Goal: Find contact information: Find contact information

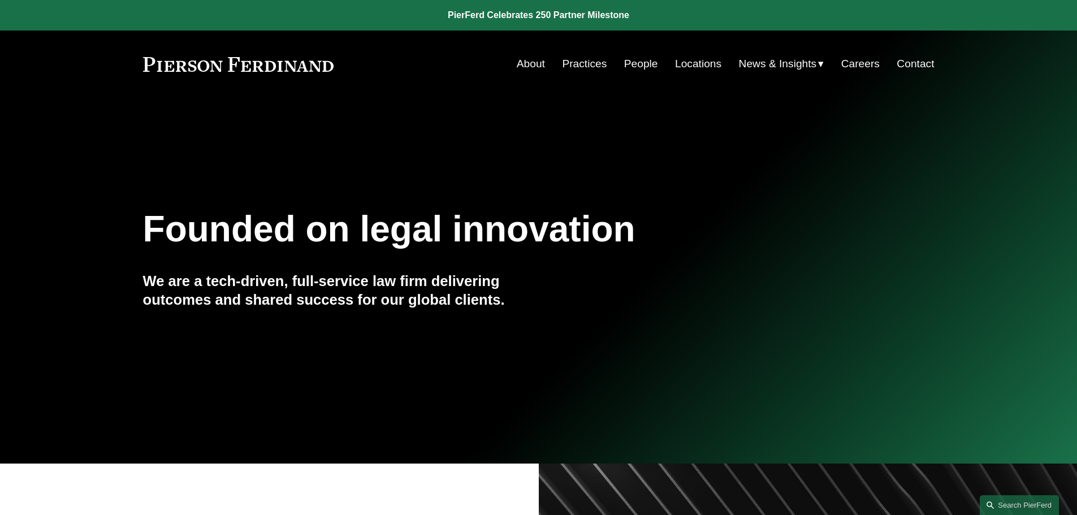
click at [593, 65] on link "Practices" at bounding box center [584, 63] width 45 height 21
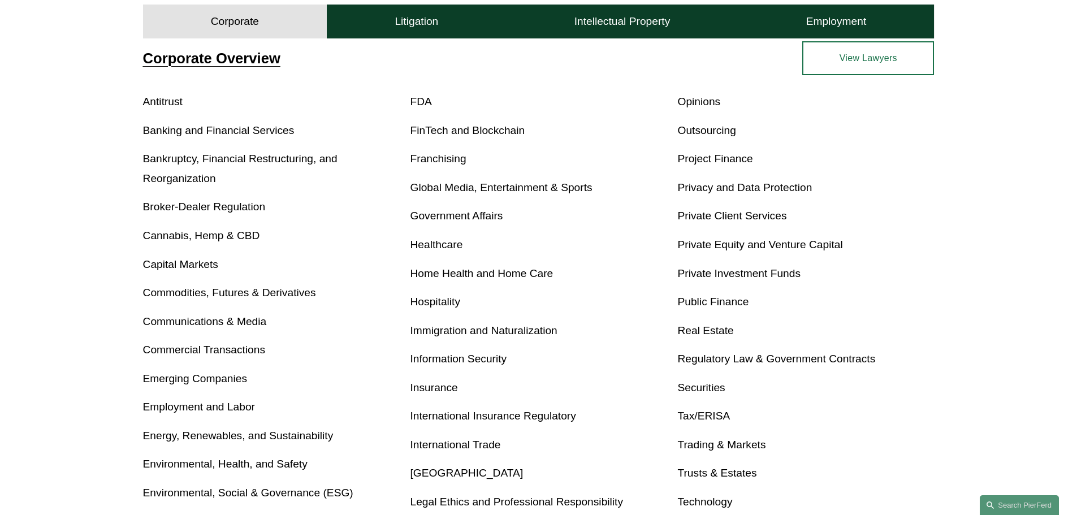
scroll to position [774, 0]
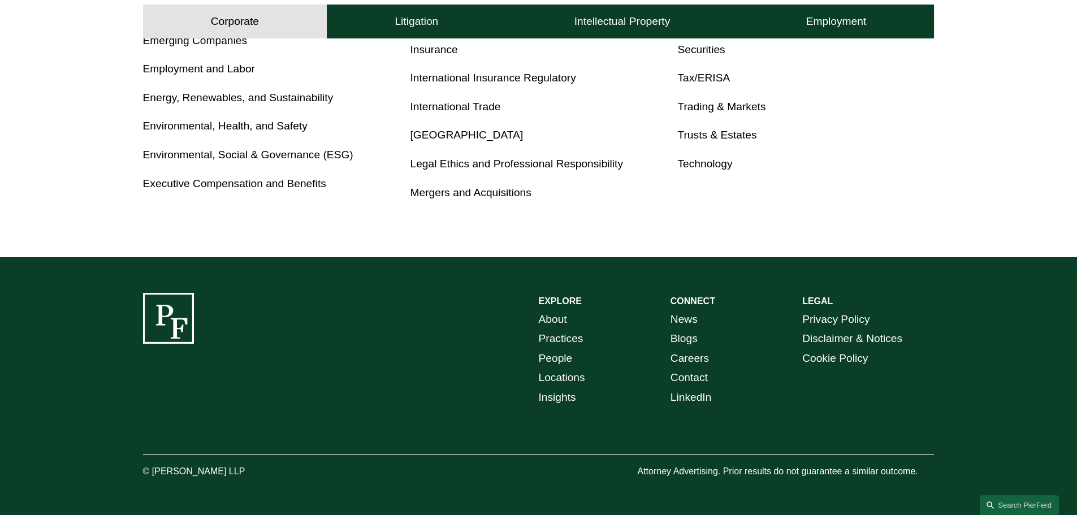
click at [582, 371] on link "Locations" at bounding box center [562, 378] width 46 height 20
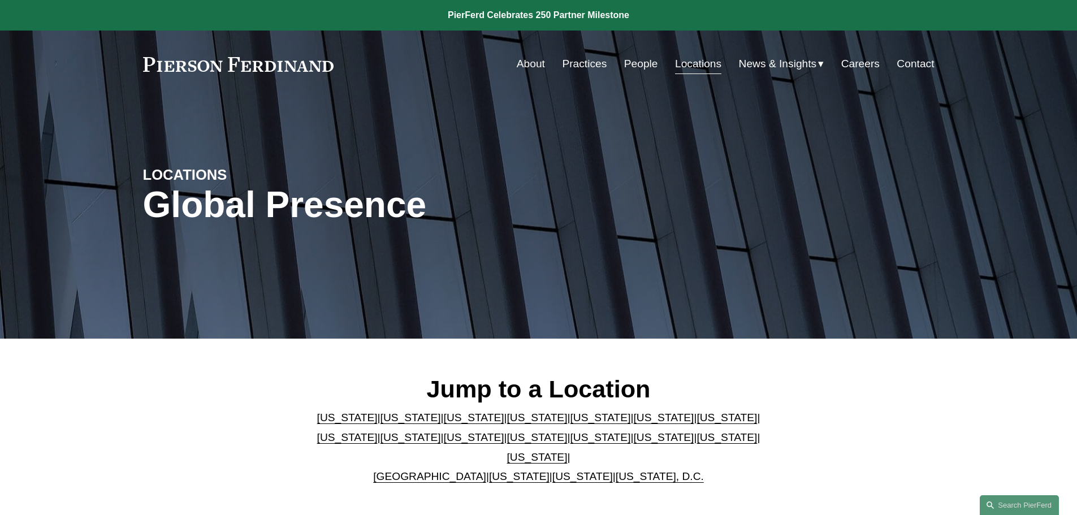
click at [323, 423] on link "[US_STATE]" at bounding box center [347, 418] width 61 height 12
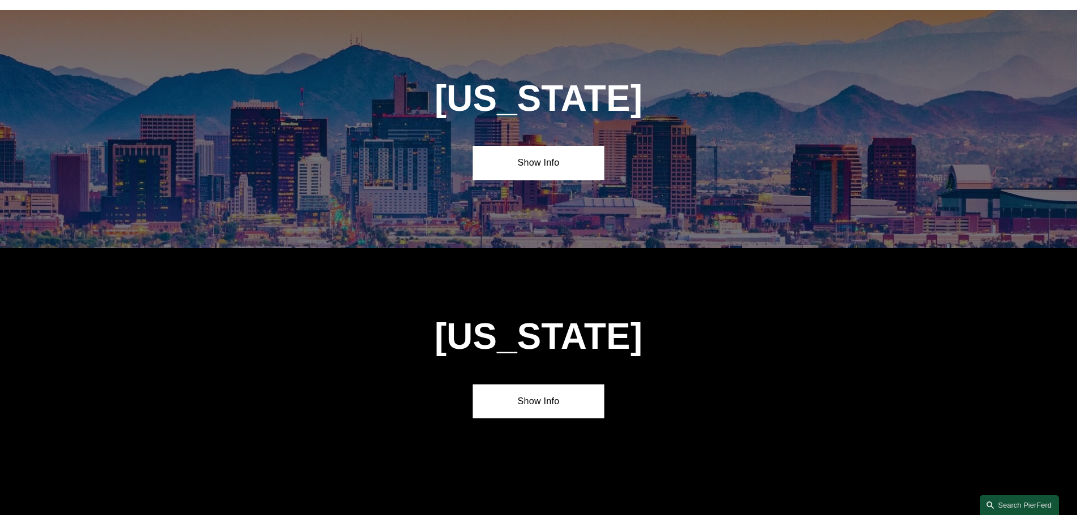
scroll to position [513, 0]
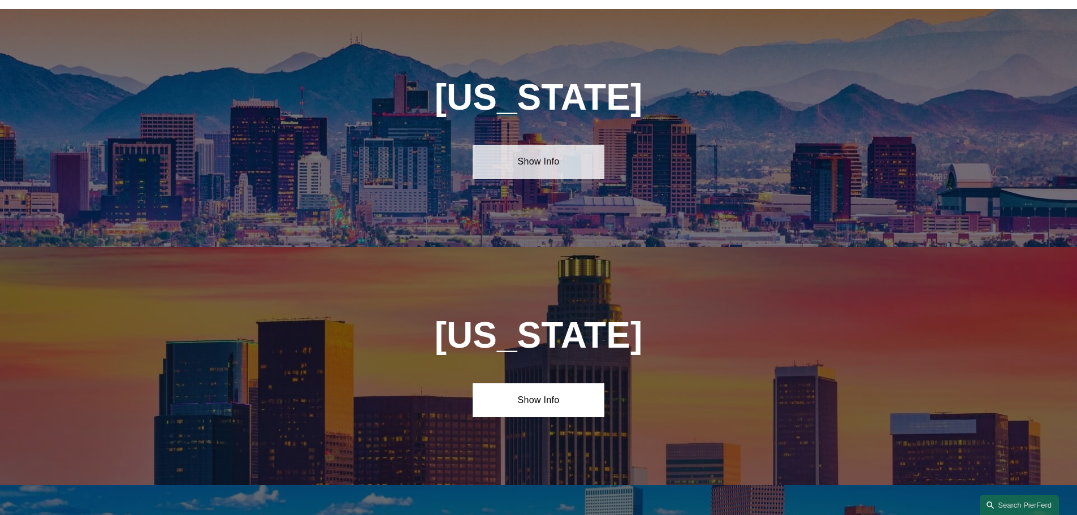
click at [517, 159] on link "Show Info" at bounding box center [539, 162] width 132 height 34
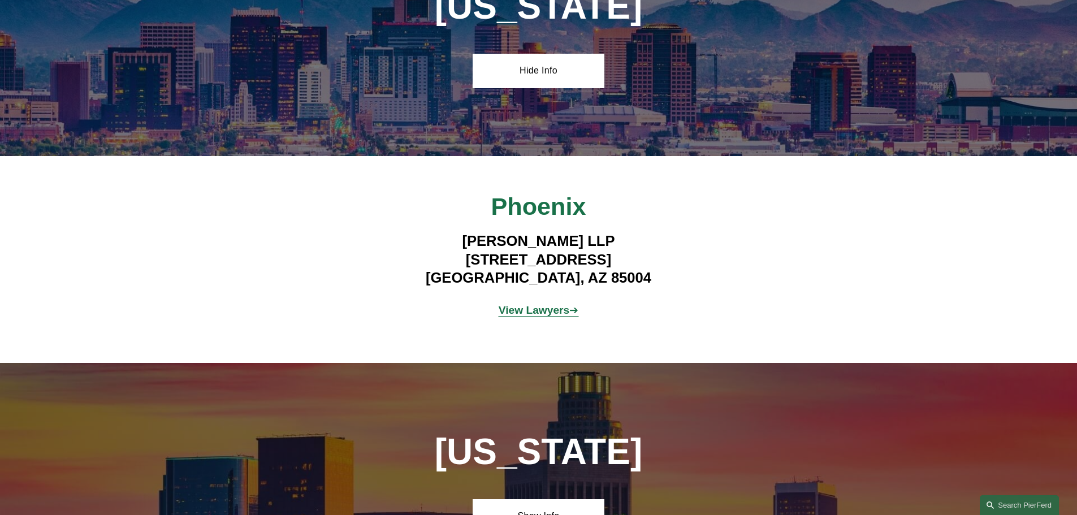
scroll to position [627, 0]
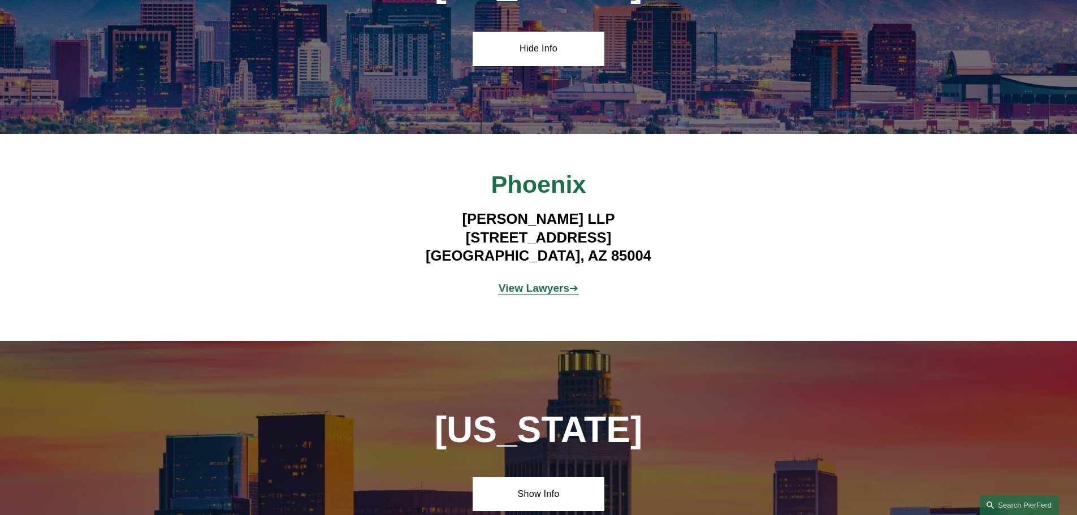
click at [563, 282] on strong "View Lawyers" at bounding box center [534, 288] width 71 height 12
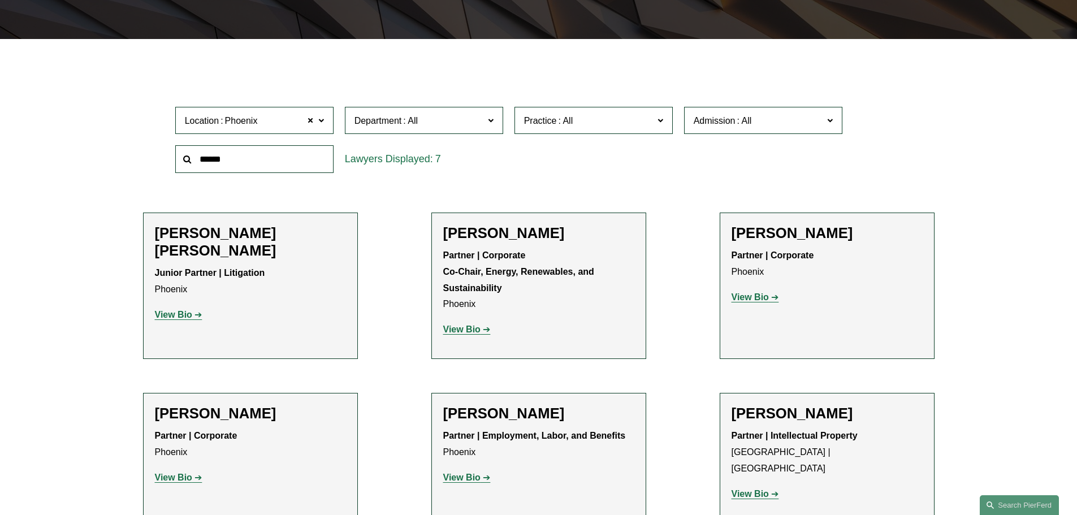
scroll to position [270, 0]
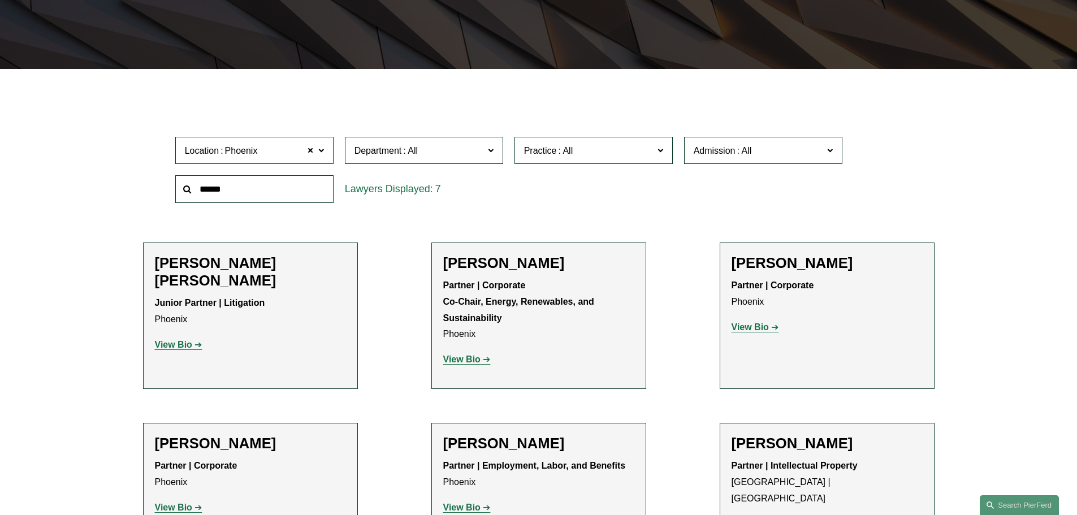
click at [193, 340] on link "View Bio" at bounding box center [179, 345] width 48 height 10
click at [474, 361] on strong "View Bio" at bounding box center [461, 360] width 37 height 10
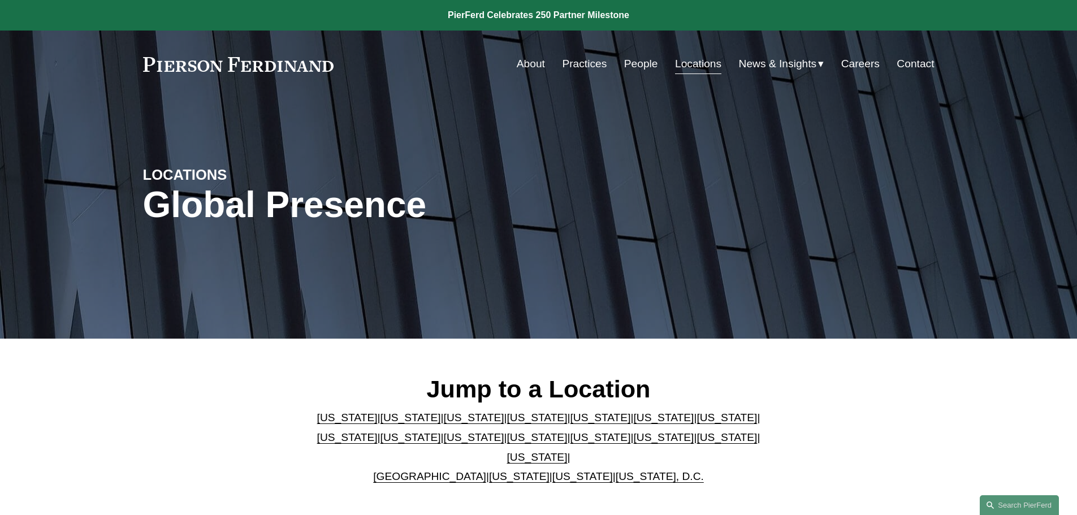
click at [916, 66] on link "Contact" at bounding box center [915, 63] width 37 height 21
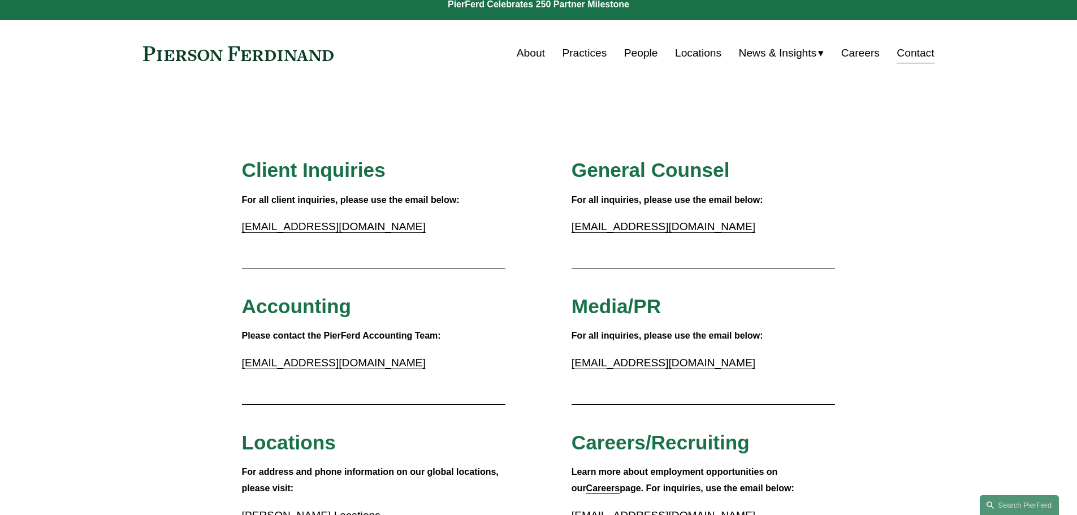
scroll to position [25, 0]
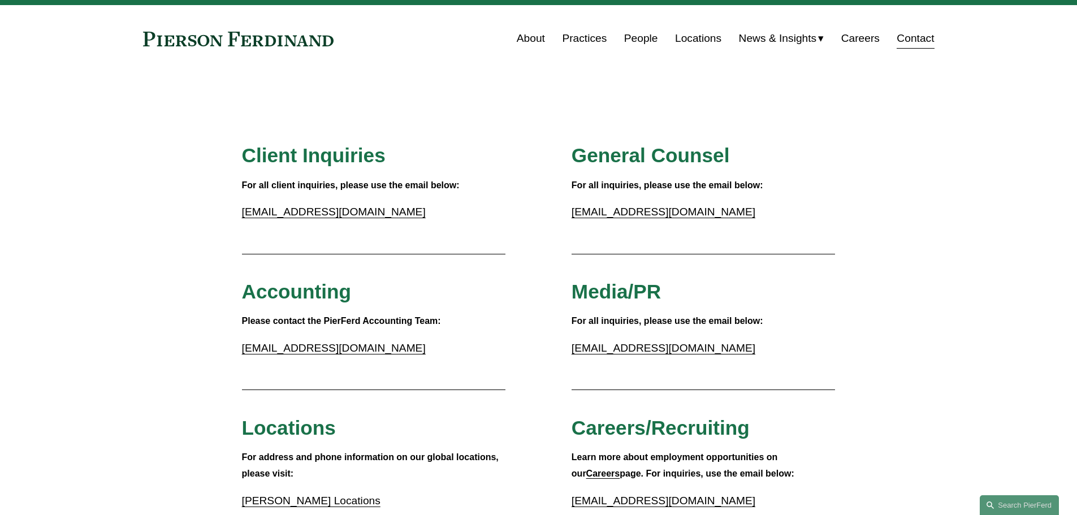
click at [636, 36] on link "People" at bounding box center [641, 38] width 34 height 21
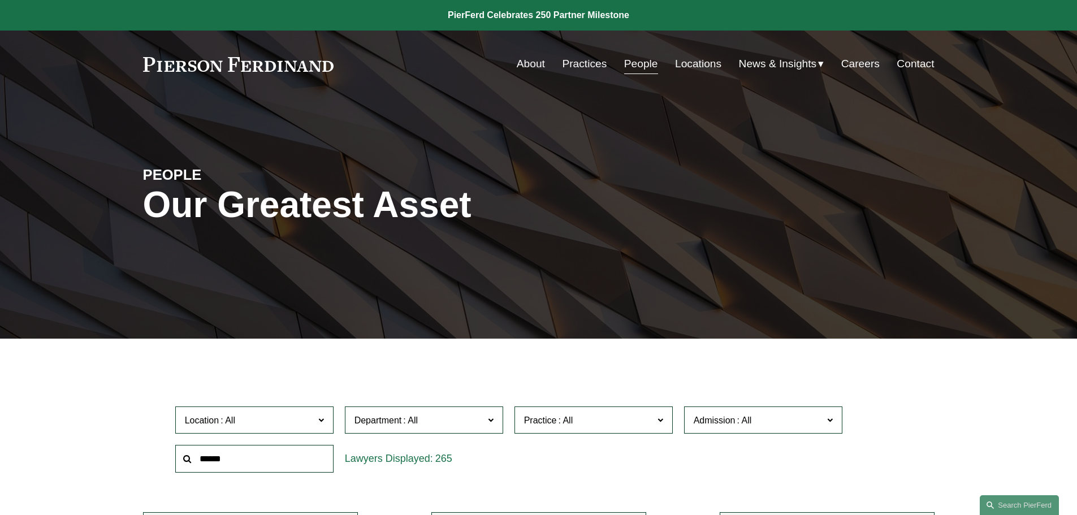
click at [581, 68] on link "Practices" at bounding box center [584, 63] width 45 height 21
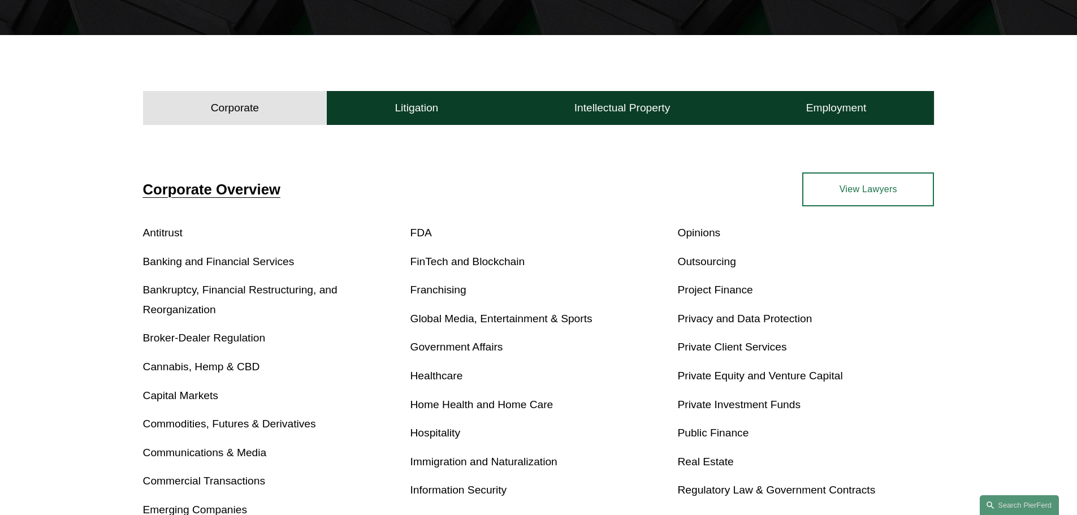
scroll to position [305, 0]
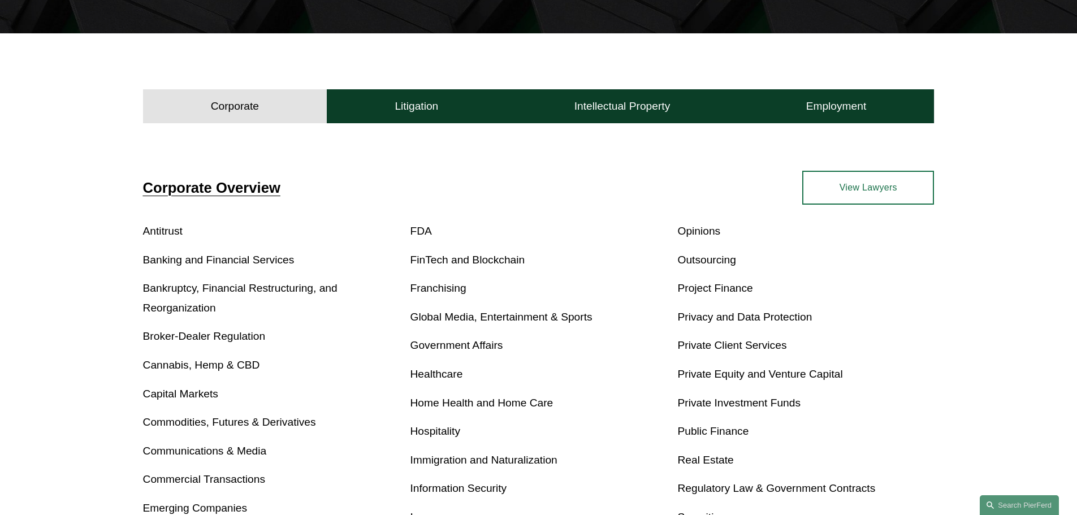
click at [707, 236] on link "Opinions" at bounding box center [698, 231] width 43 height 12
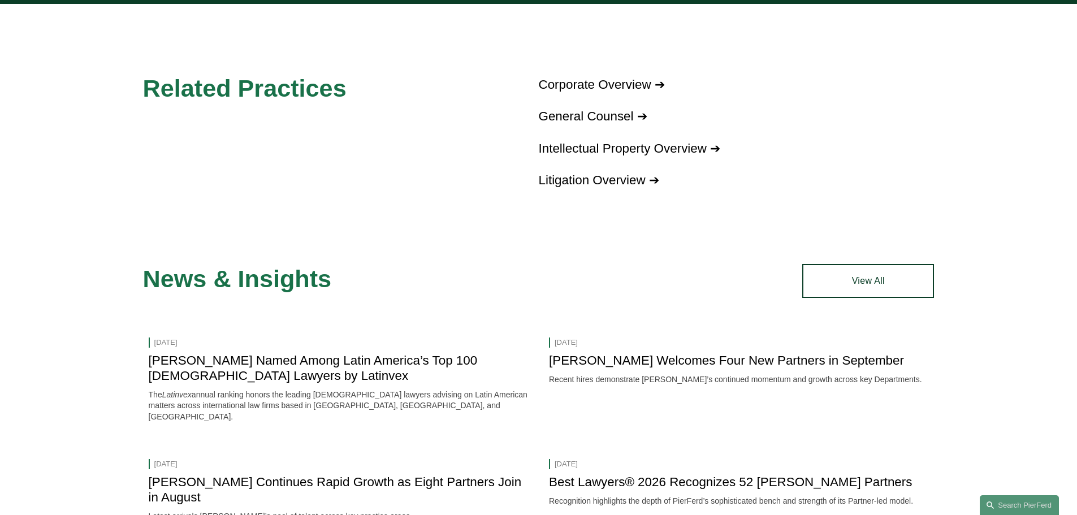
scroll to position [845, 0]
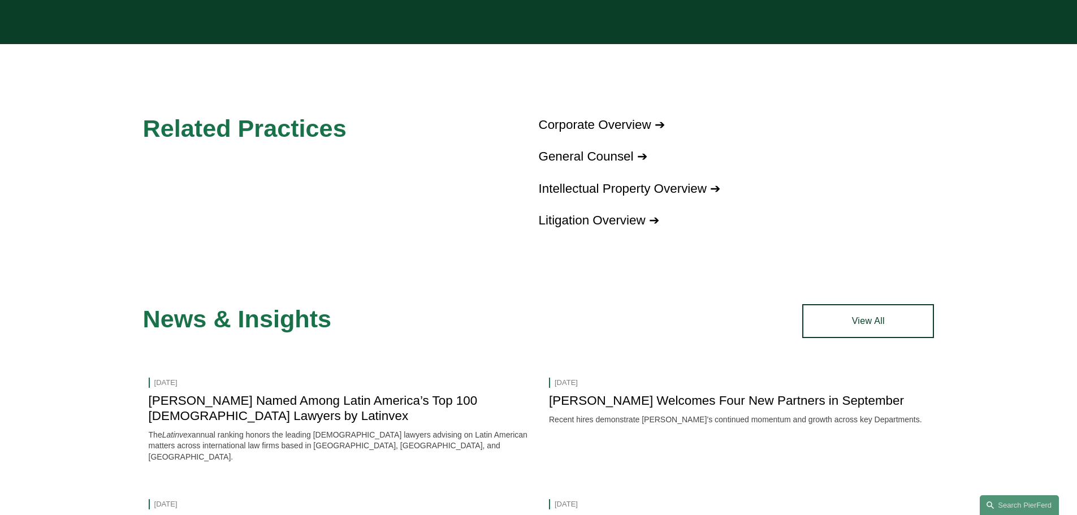
click at [648, 163] on link "General Counsel ➔" at bounding box center [593, 156] width 109 height 14
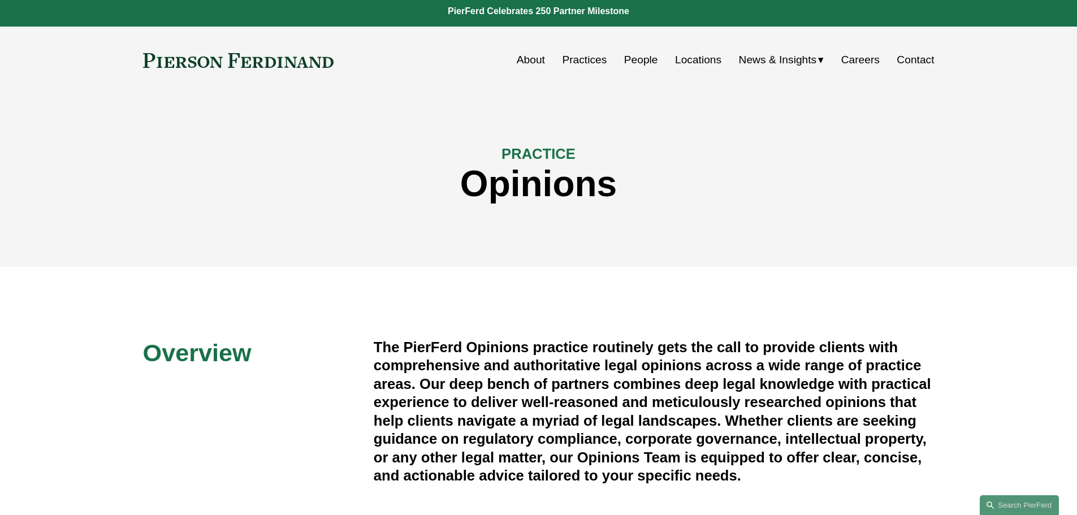
scroll to position [0, 0]
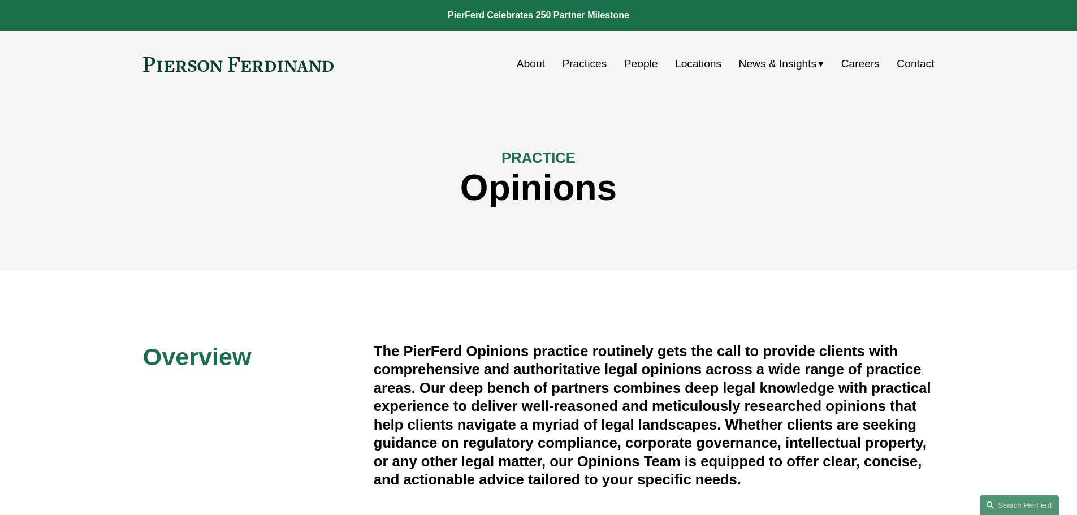
click at [576, 62] on link "Practices" at bounding box center [584, 63] width 45 height 21
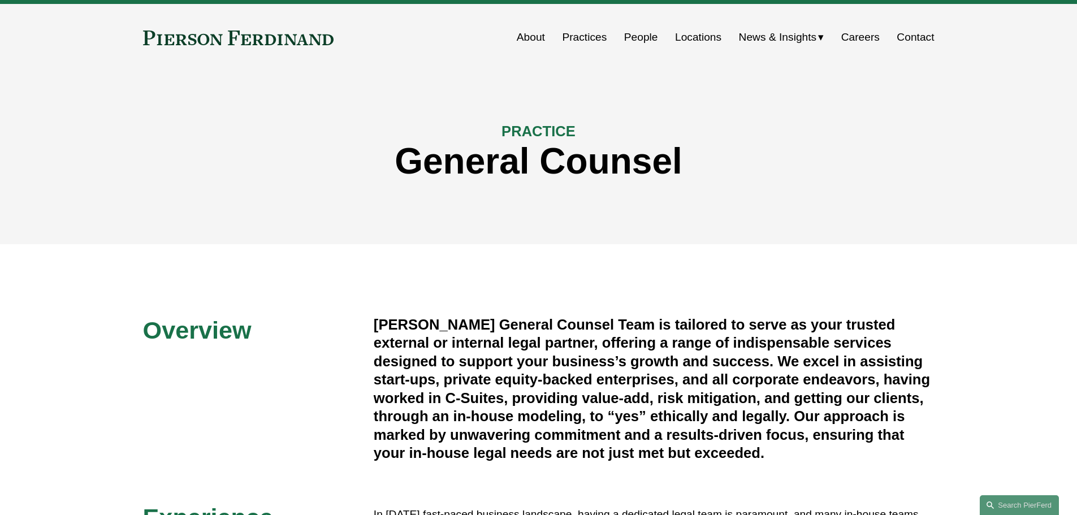
scroll to position [119, 0]
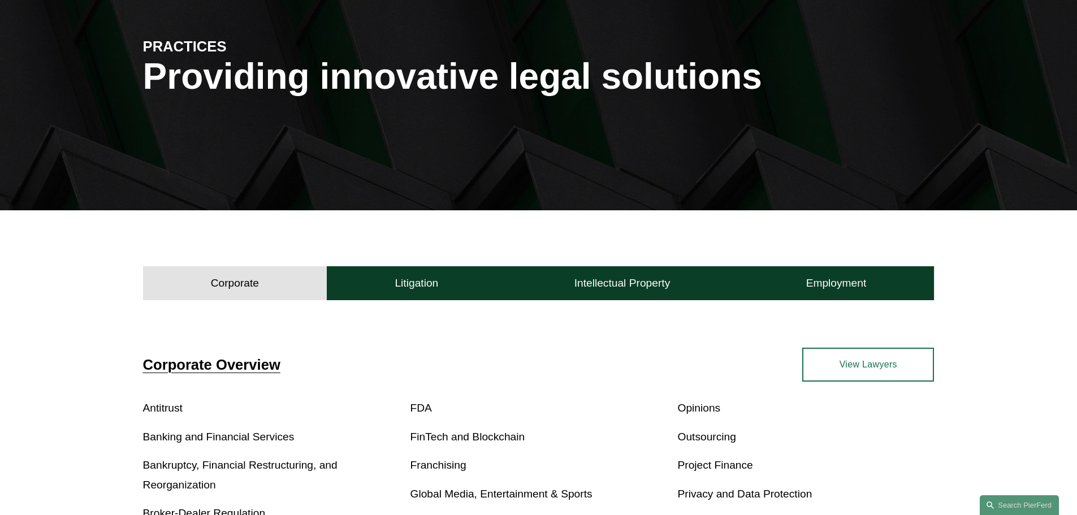
scroll to position [187, 0]
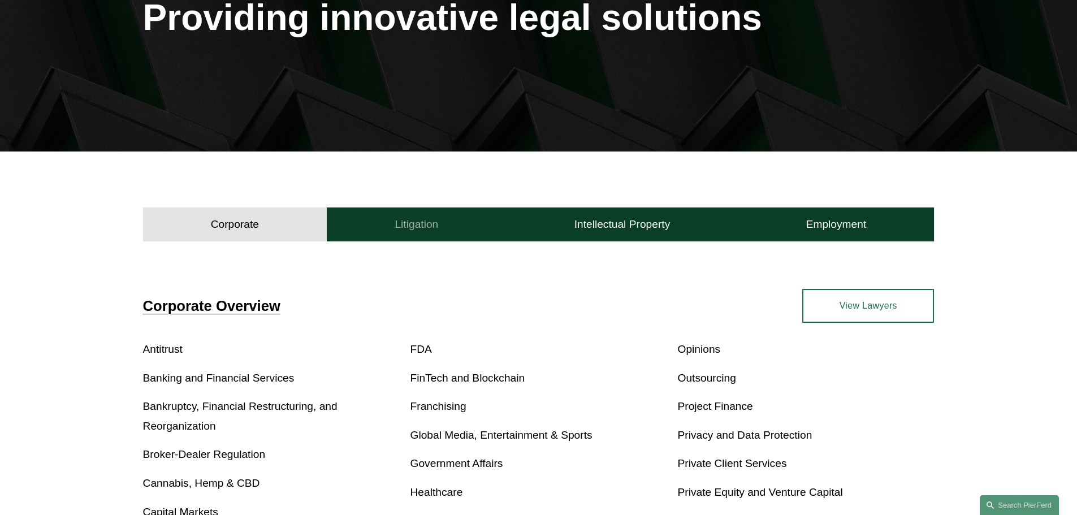
click at [403, 220] on h4 "Litigation" at bounding box center [417, 225] width 44 height 14
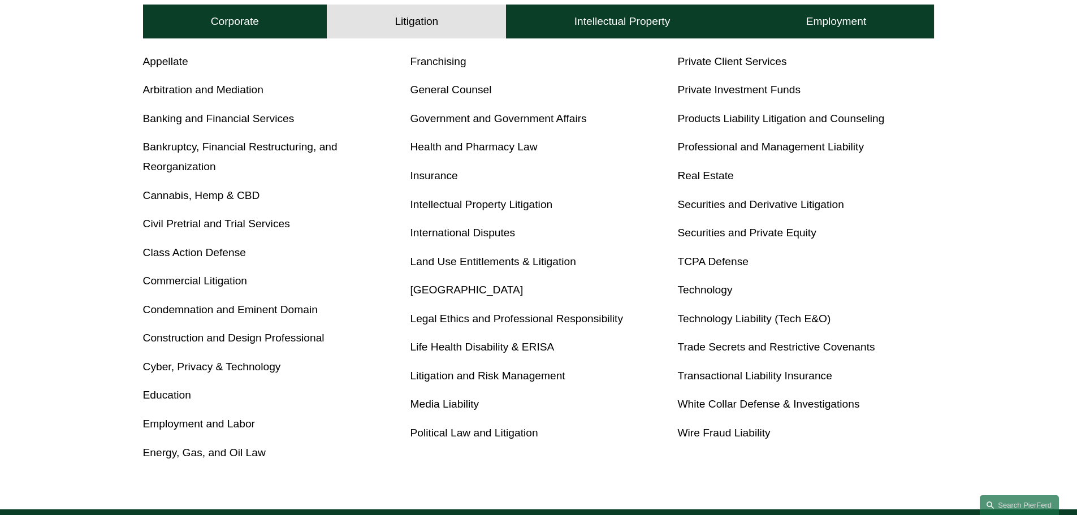
scroll to position [482, 0]
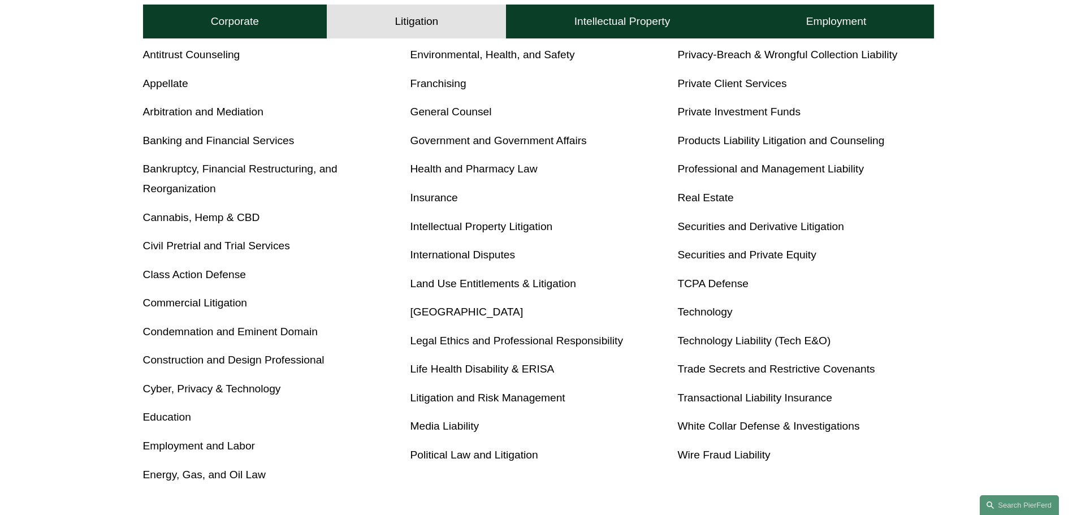
click at [438, 203] on link "Insurance" at bounding box center [435, 198] width 48 height 12
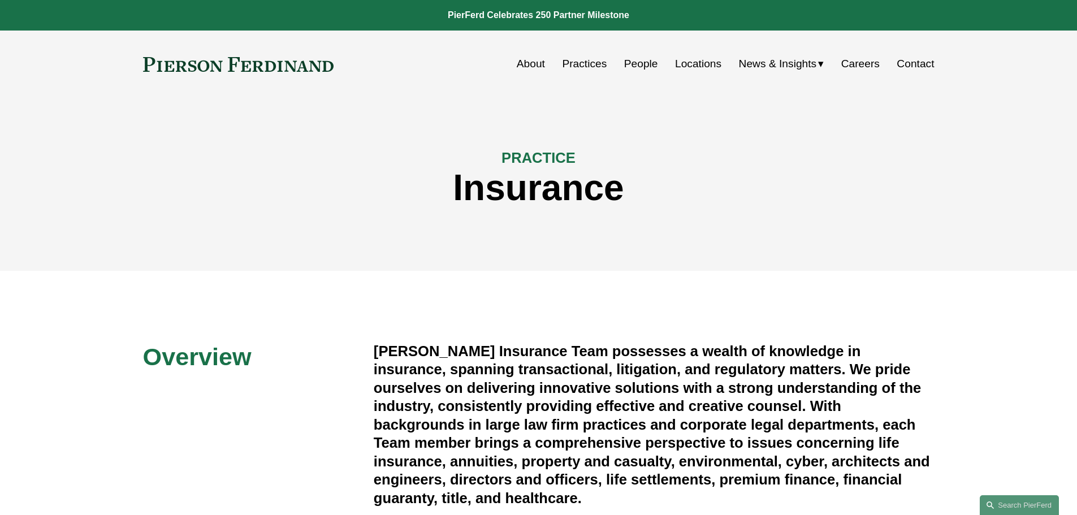
click at [633, 63] on link "People" at bounding box center [641, 63] width 34 height 21
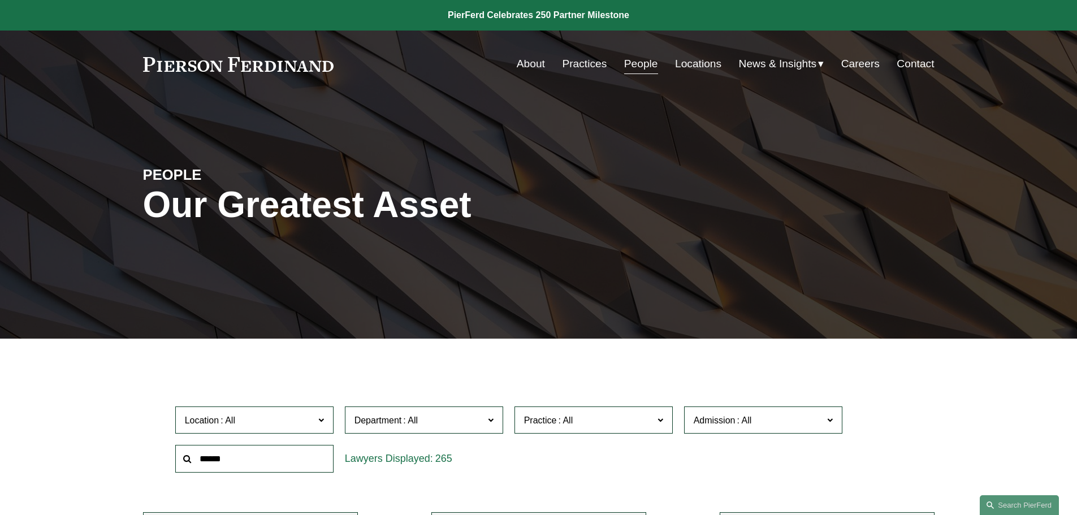
click at [272, 454] on input "text" at bounding box center [254, 459] width 158 height 28
type input "*"
type input "*******"
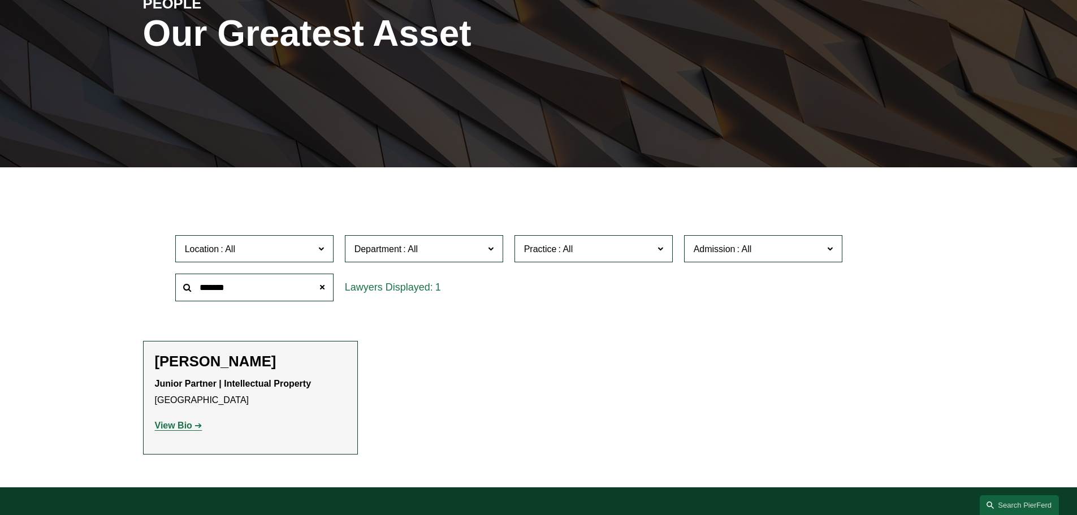
drag, startPoint x: 273, startPoint y: 287, endPoint x: 187, endPoint y: 292, distance: 86.1
click at [187, 292] on div "*******" at bounding box center [254, 288] width 158 height 28
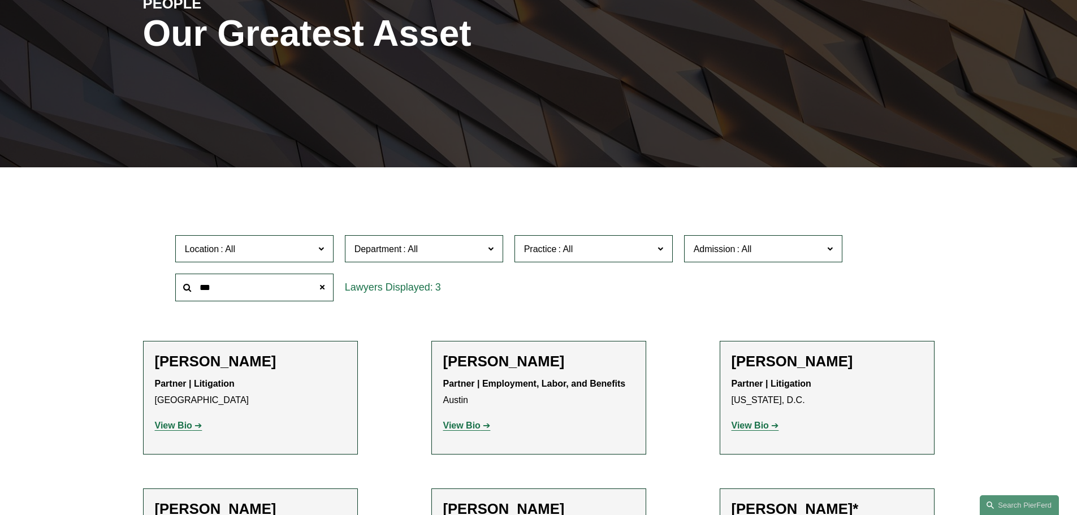
type input "****"
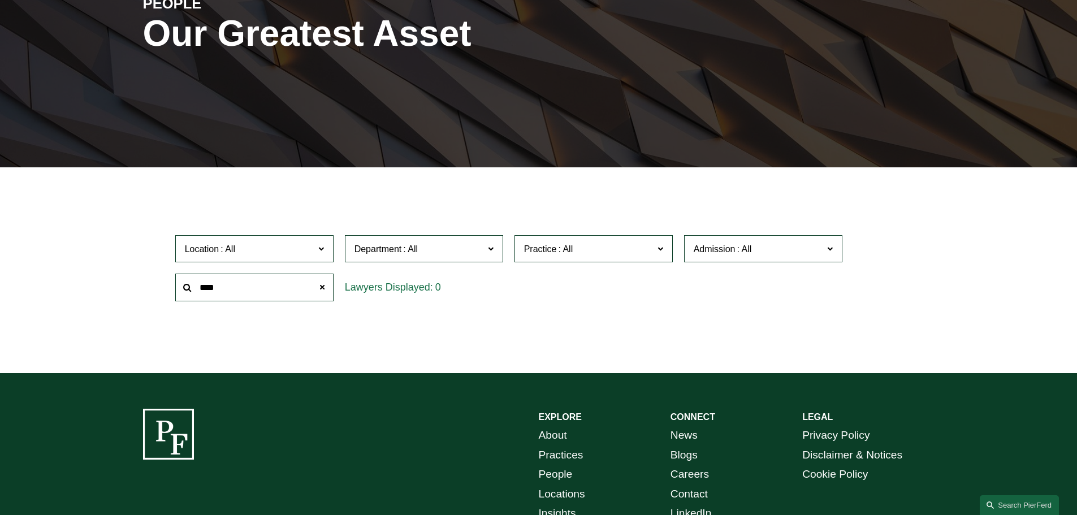
drag, startPoint x: 250, startPoint y: 290, endPoint x: 158, endPoint y: 292, distance: 91.6
click at [159, 292] on div "Location All Atlanta Austin Bellevue Boston Charlotte Chicago Cincinnati Clevel…" at bounding box center [539, 268] width 792 height 77
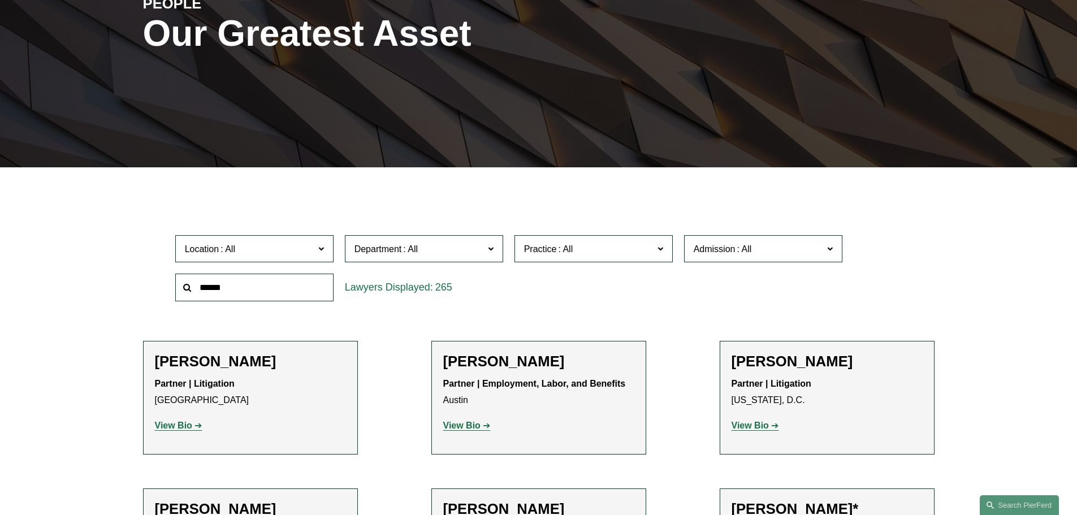
click at [434, 248] on span "Department" at bounding box center [420, 248] width 130 height 15
click at [590, 253] on span "Practice" at bounding box center [589, 248] width 130 height 15
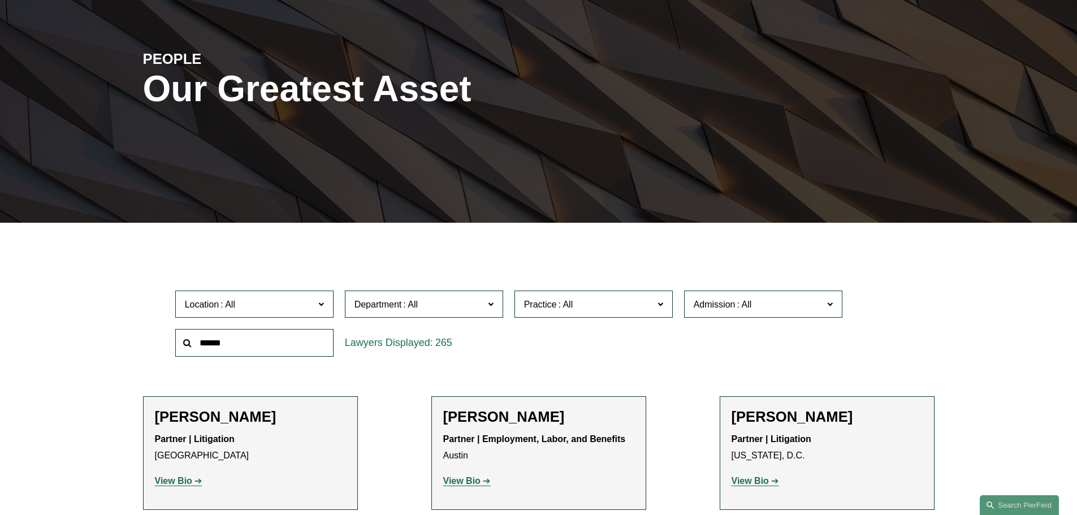
scroll to position [115, 0]
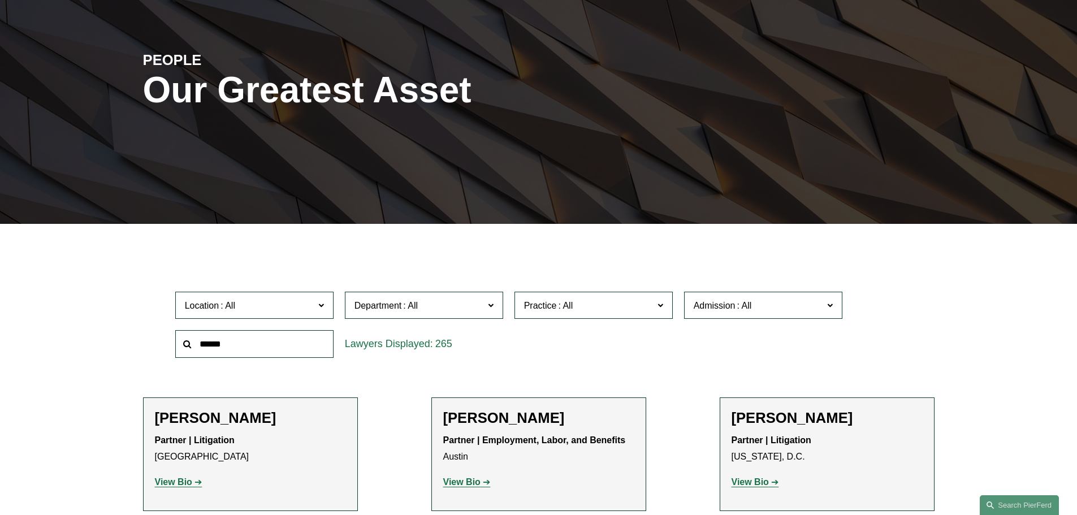
click at [735, 341] on div "Location All Atlanta Austin Bellevue Boston Charlotte Chicago Cincinnati Clevel…" at bounding box center [539, 324] width 739 height 77
click at [489, 304] on span at bounding box center [490, 304] width 6 height 15
click at [316, 310] on label "Location" at bounding box center [254, 306] width 158 height 28
drag, startPoint x: 331, startPoint y: 343, endPoint x: 331, endPoint y: 368, distance: 24.9
click at [0, 0] on ul "All Atlanta Austin Bellevue Boston Charlotte Chicago Cincinnati Cleveland Colum…" at bounding box center [0, 0] width 0 height 0
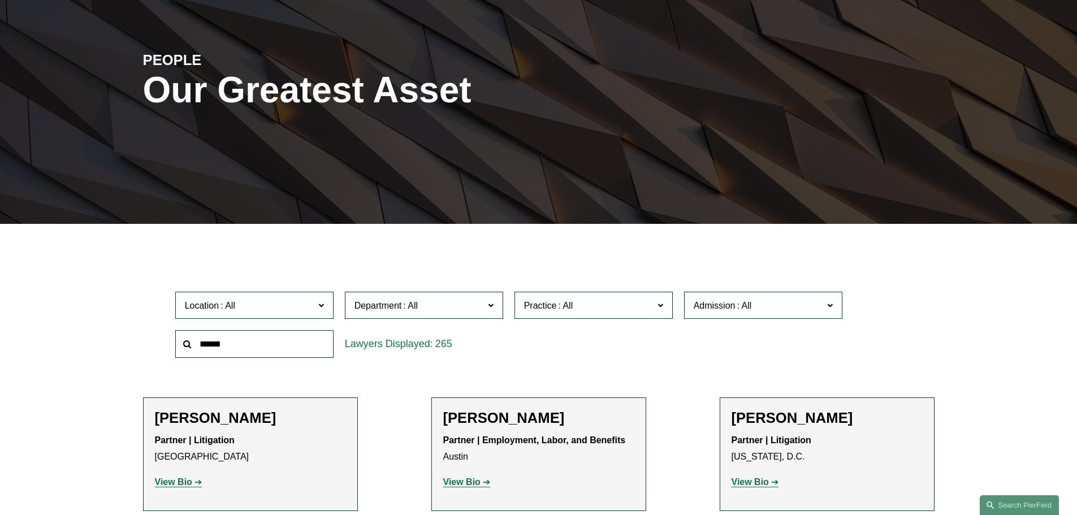
click at [0, 0] on link "All" at bounding box center [0, 0] width 0 height 0
click at [260, 306] on span "Location All" at bounding box center [250, 305] width 130 height 15
click at [0, 0] on link "Phoenix" at bounding box center [0, 0] width 0 height 0
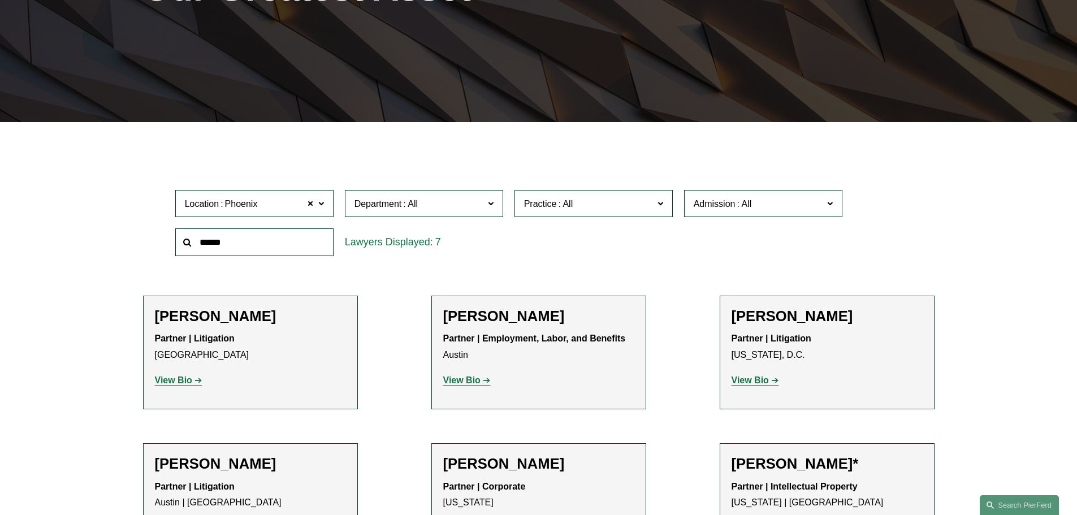
scroll to position [226, 0]
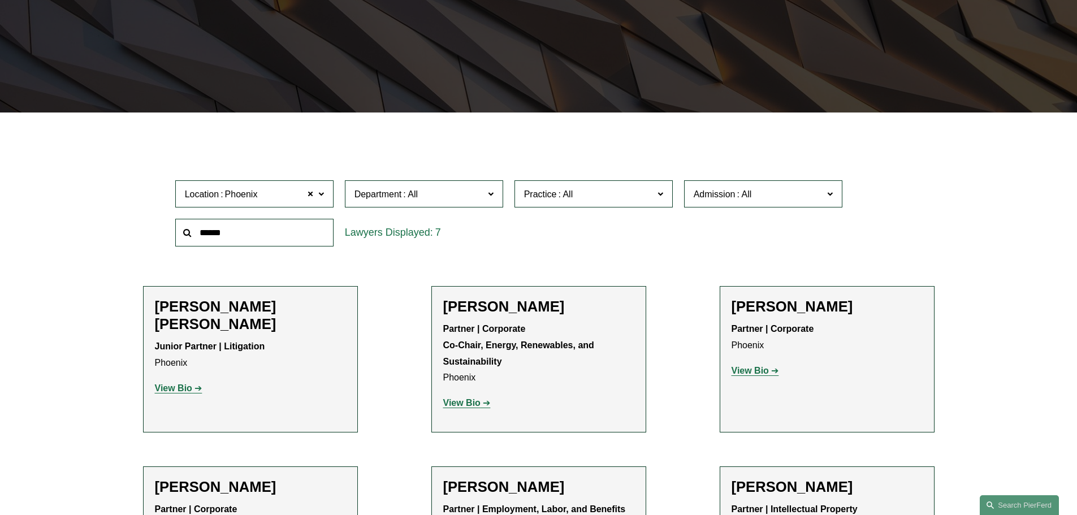
click at [984, 193] on div "Filter Location Phoenix Phoenix All Atlanta Austin Bellevue Boston Charlotte Ch…" at bounding box center [538, 454] width 1077 height 648
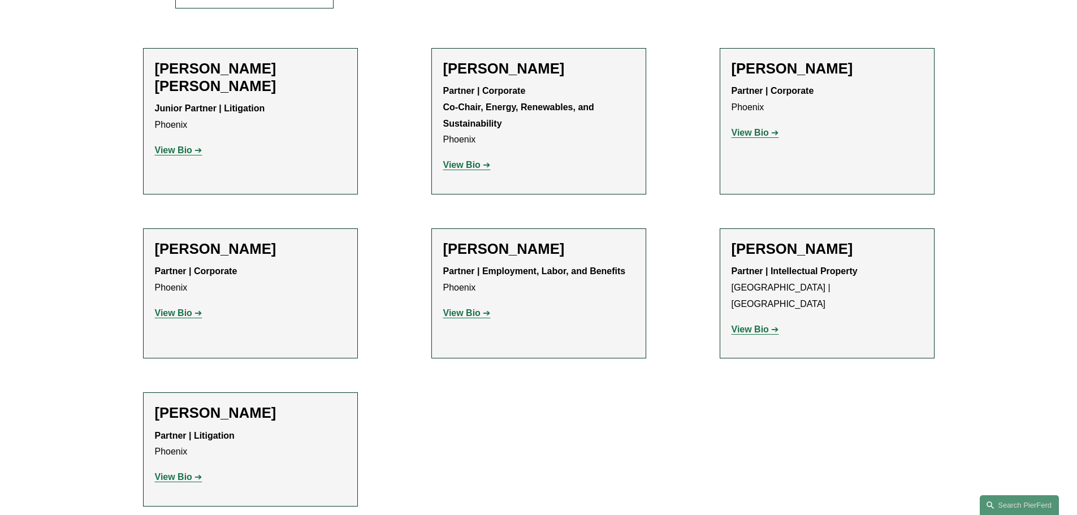
scroll to position [463, 0]
click at [185, 146] on strong "View Bio" at bounding box center [173, 151] width 37 height 10
click at [468, 166] on strong "View Bio" at bounding box center [461, 166] width 37 height 10
click at [755, 135] on strong "View Bio" at bounding box center [750, 134] width 37 height 10
click at [192, 317] on strong "View Bio" at bounding box center [173, 314] width 37 height 10
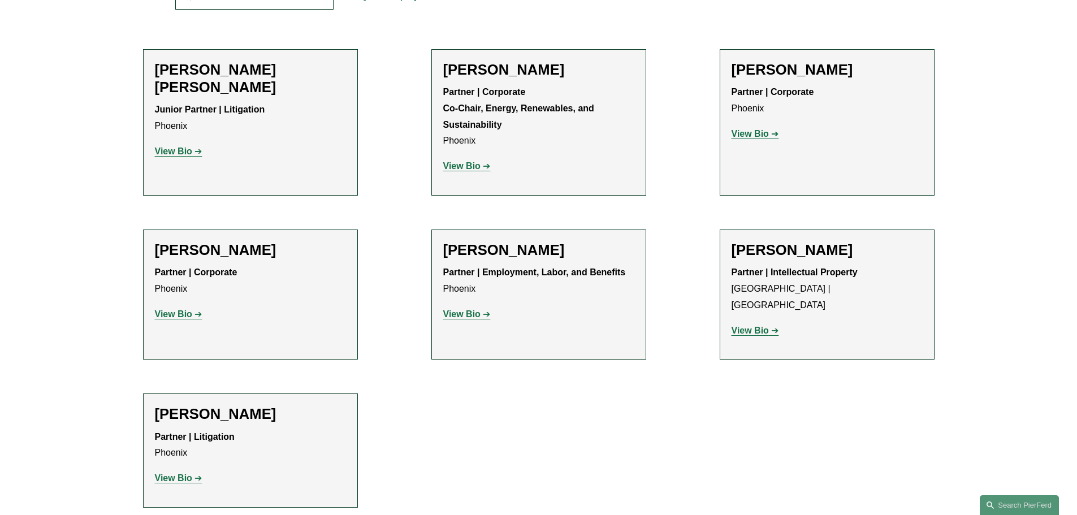
click at [479, 312] on strong "View Bio" at bounding box center [461, 314] width 37 height 10
click at [188, 473] on strong "View Bio" at bounding box center [173, 478] width 37 height 10
click at [707, 405] on ul "Filter Location Phoenix Phoenix All Atlanta Austin Bellevue Boston Charlotte Ch…" at bounding box center [538, 206] width 856 height 604
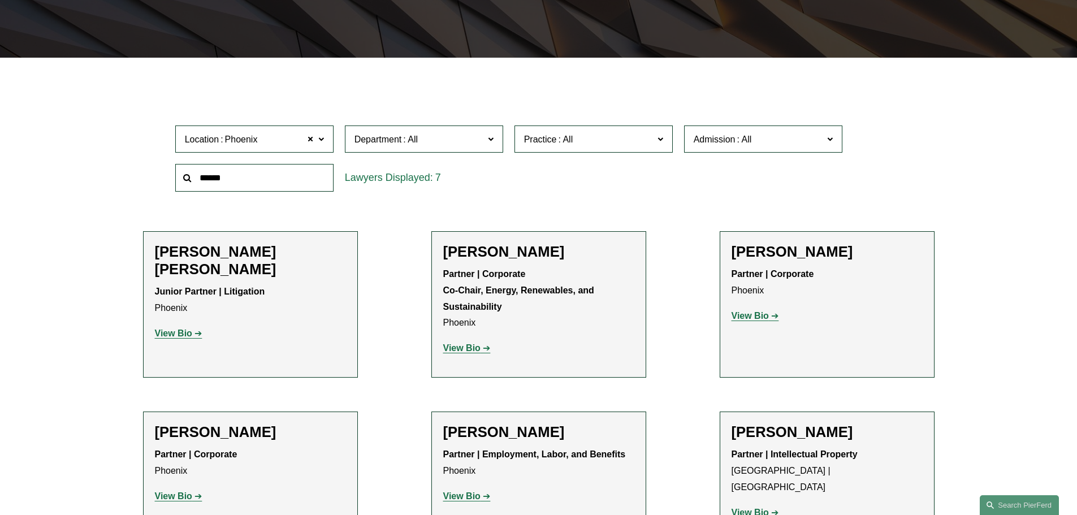
scroll to position [314, 0]
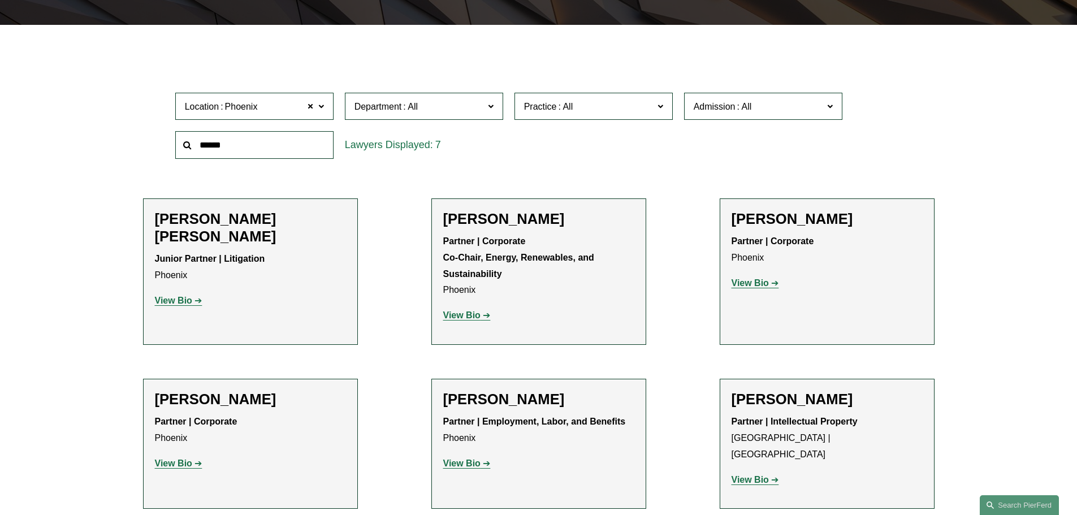
click at [182, 296] on strong "View Bio" at bounding box center [173, 301] width 37 height 10
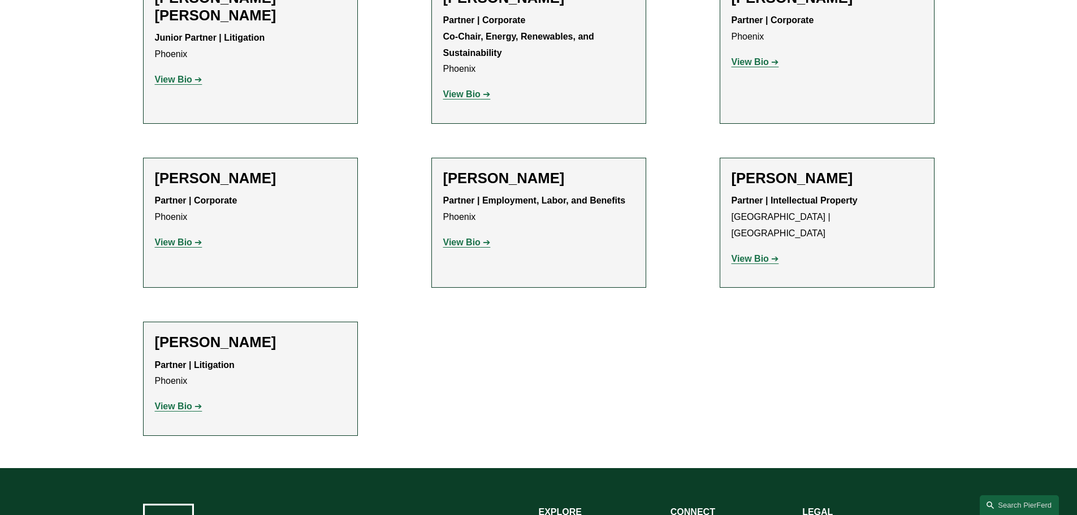
scroll to position [542, 0]
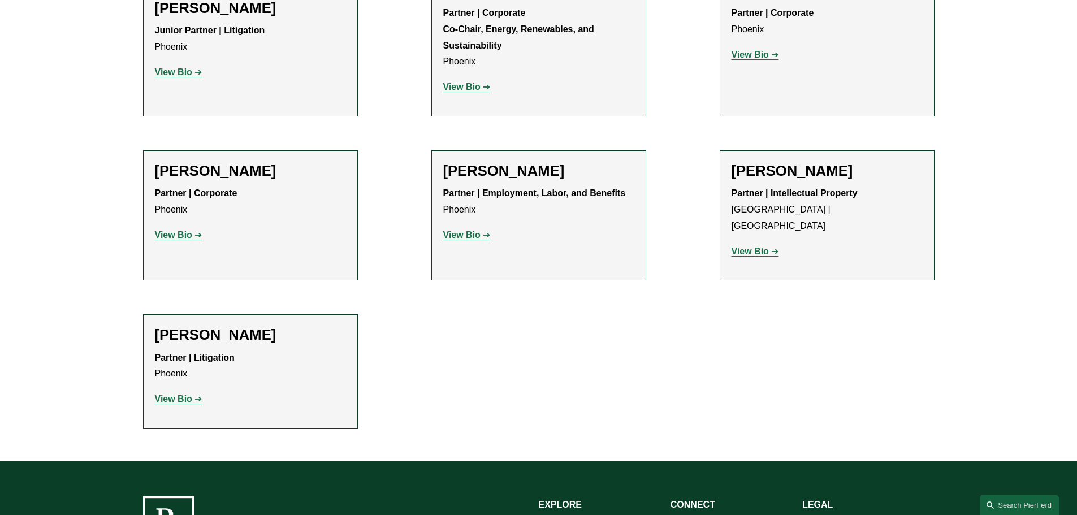
click at [195, 394] on link "View Bio" at bounding box center [179, 399] width 48 height 10
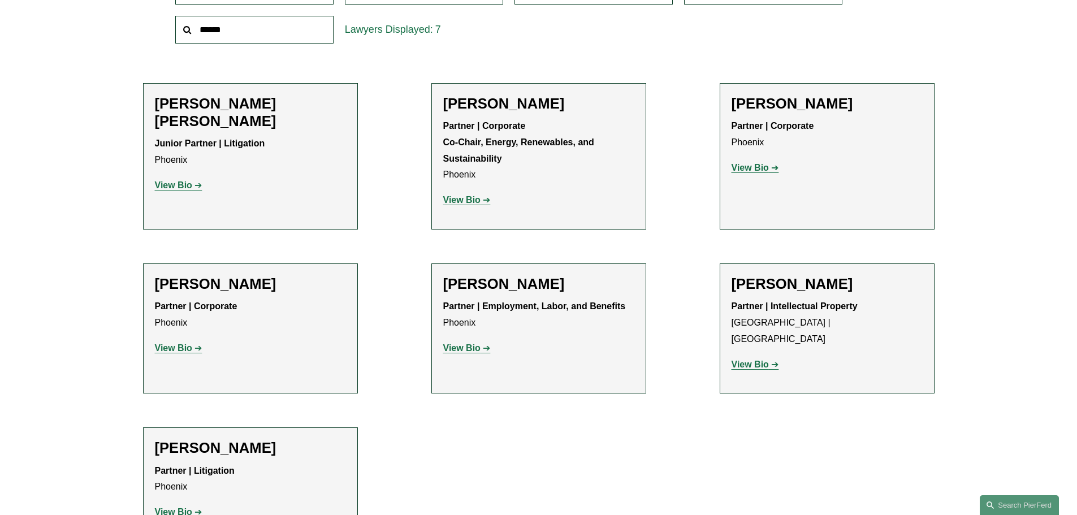
scroll to position [354, 0]
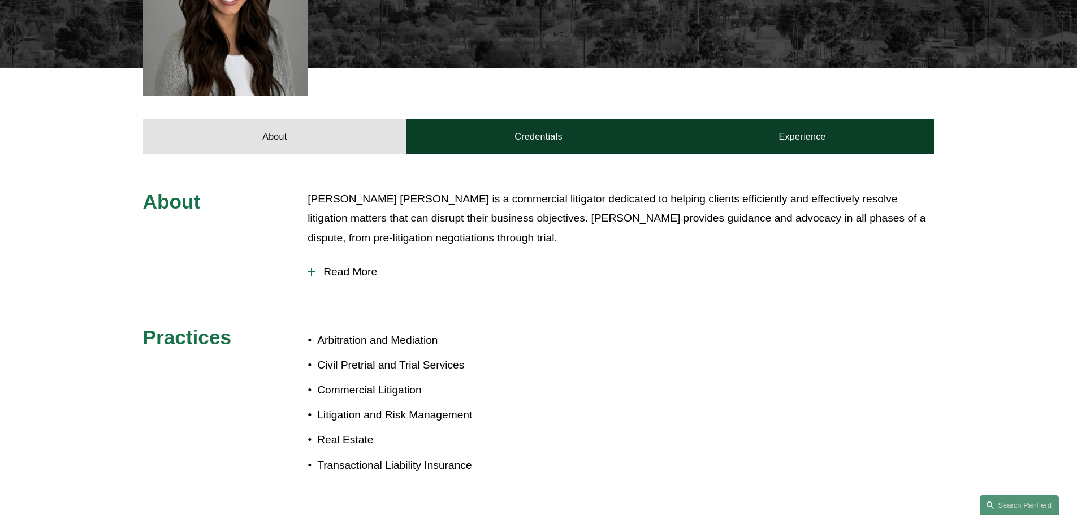
scroll to position [299, 0]
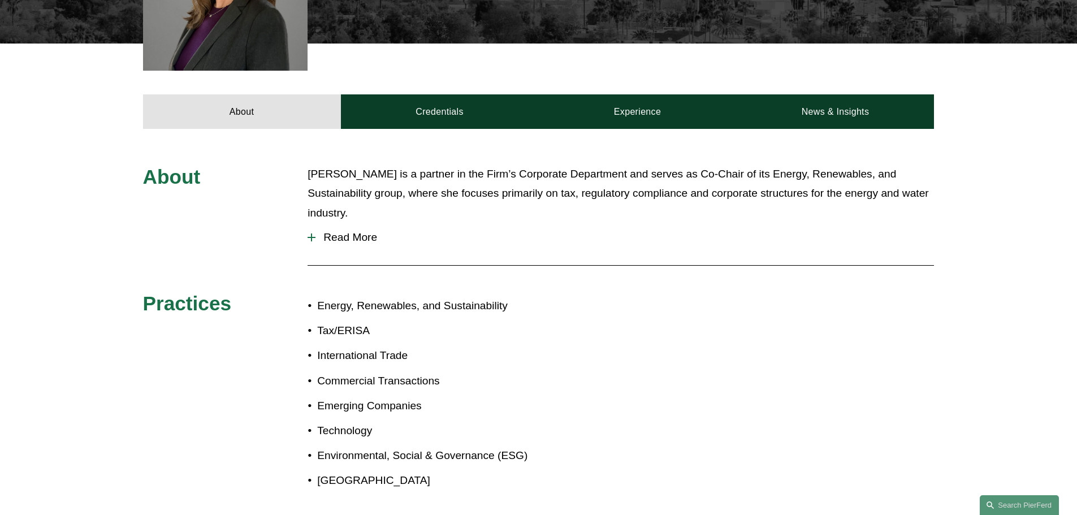
scroll to position [485, 0]
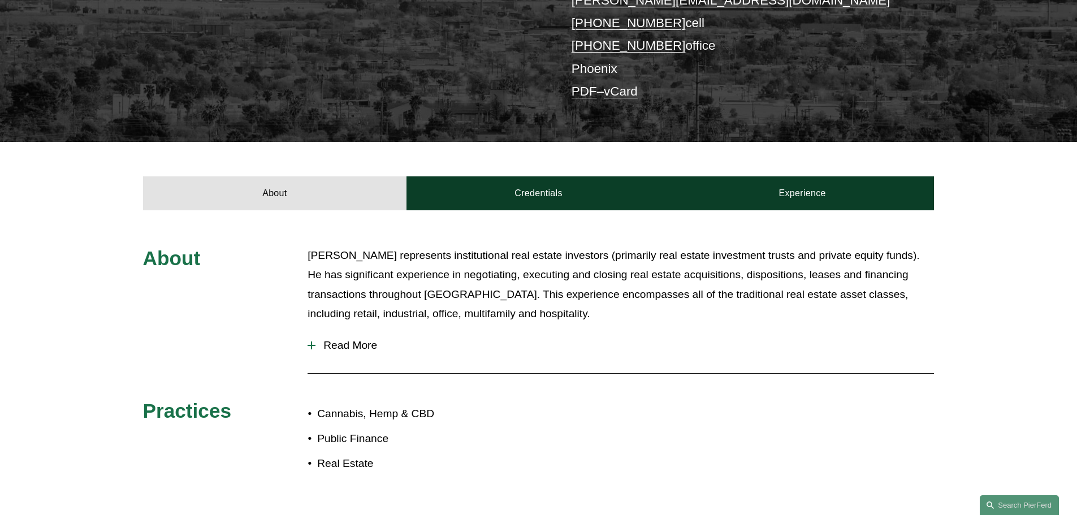
scroll to position [326, 0]
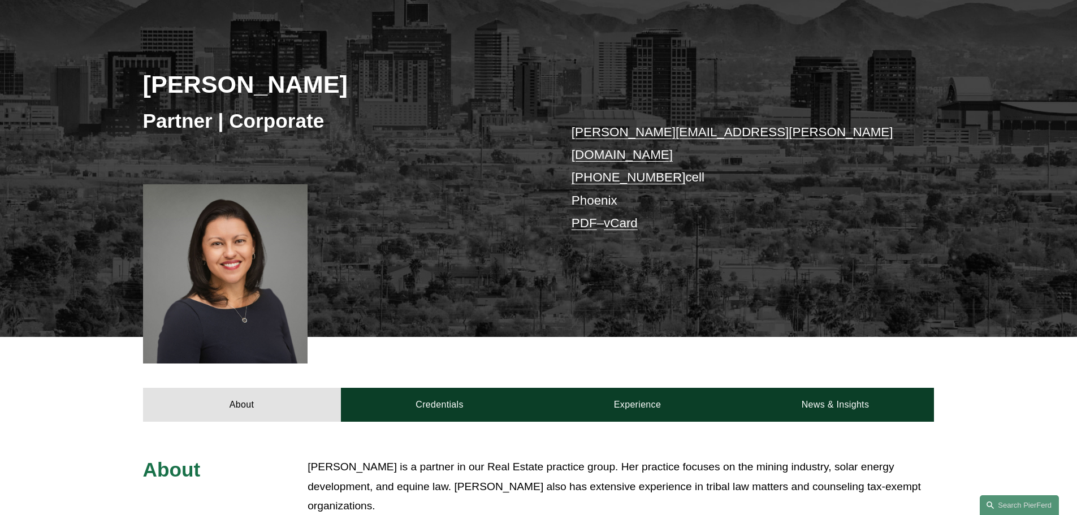
scroll to position [166, 0]
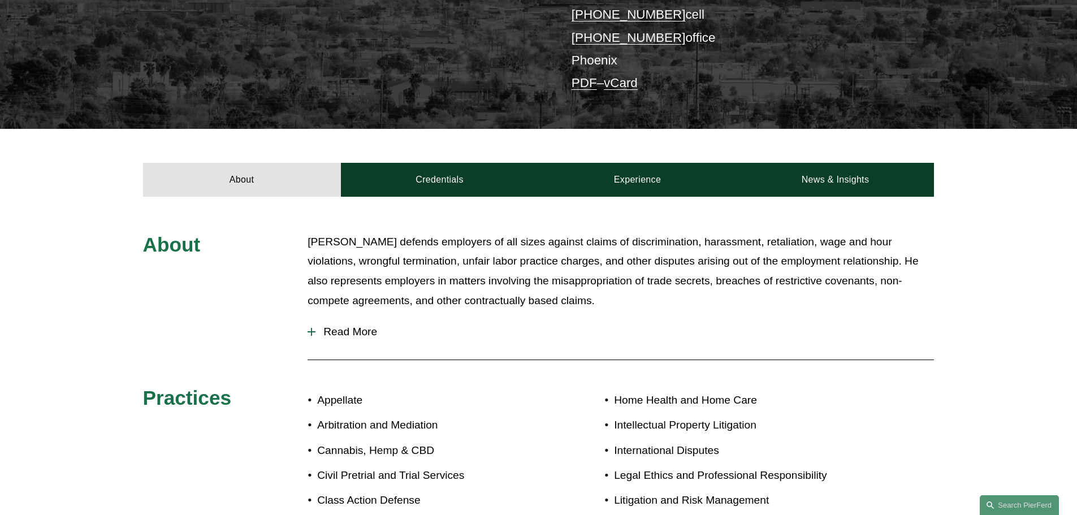
scroll to position [317, 0]
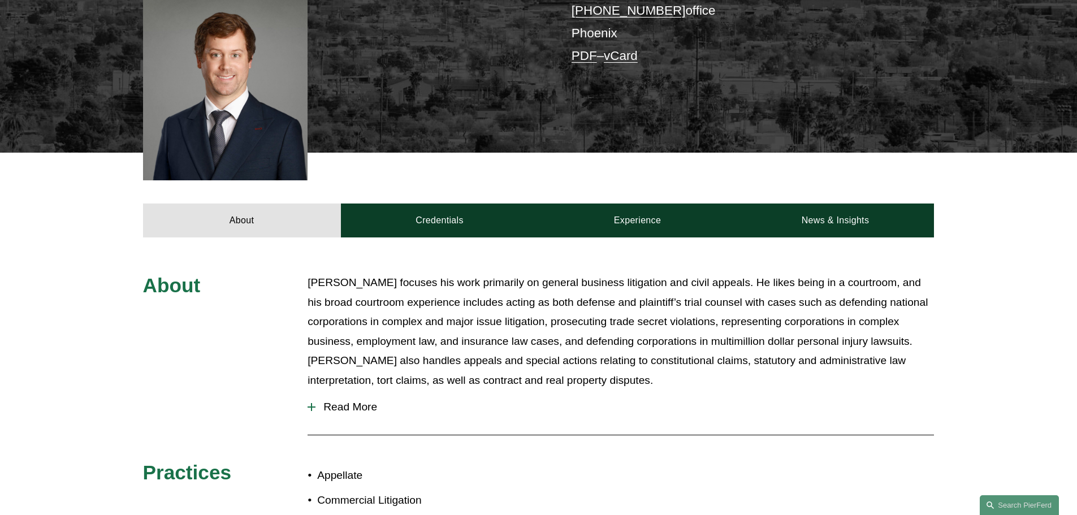
scroll to position [420, 0]
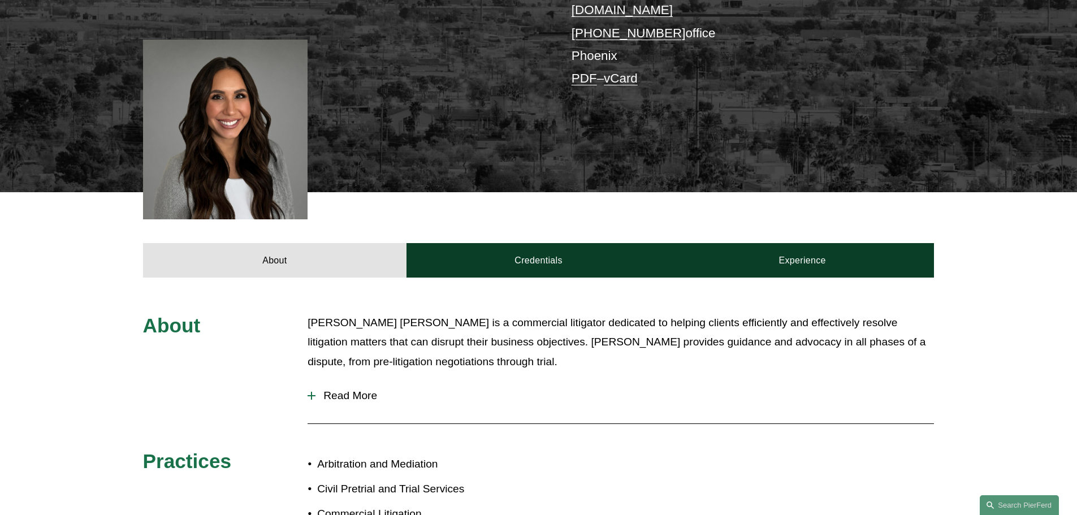
scroll to position [313, 0]
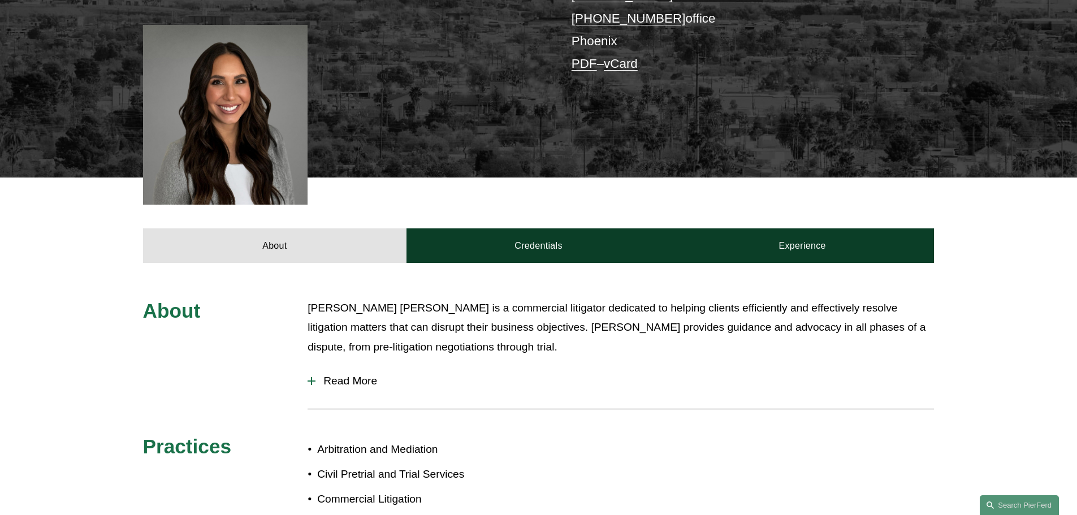
click at [351, 375] on span "Read More" at bounding box center [625, 381] width 619 height 12
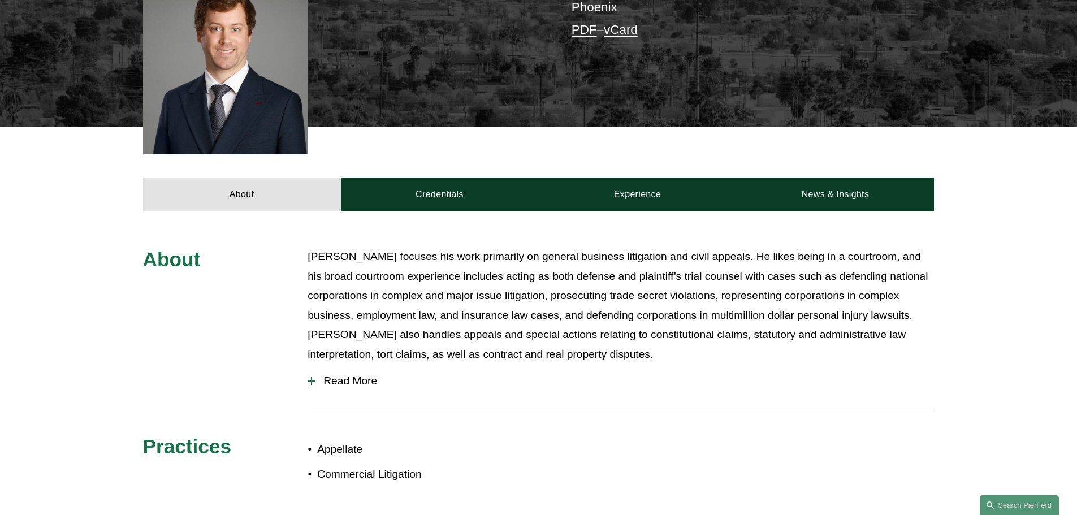
scroll to position [347, 0]
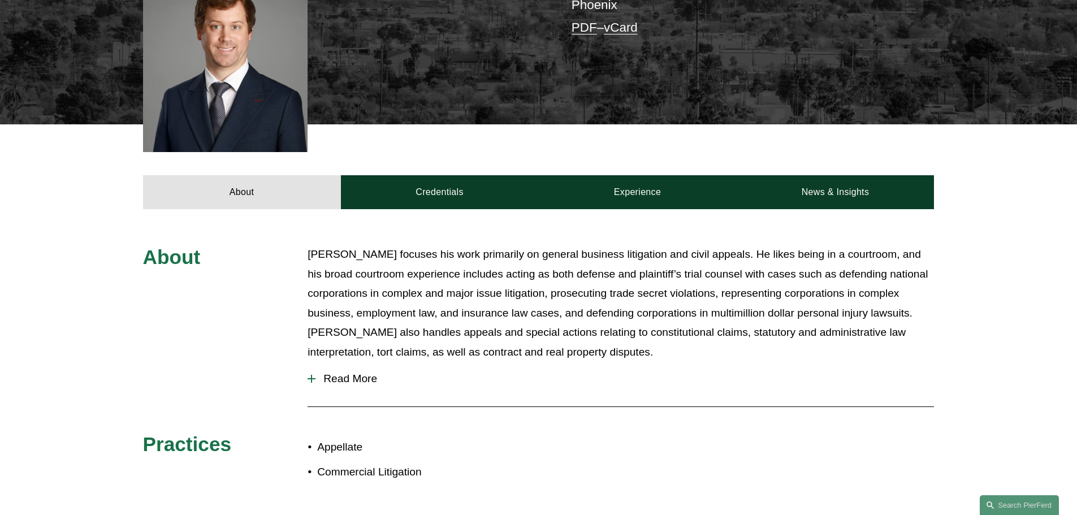
click at [356, 373] on span "Read More" at bounding box center [625, 379] width 619 height 12
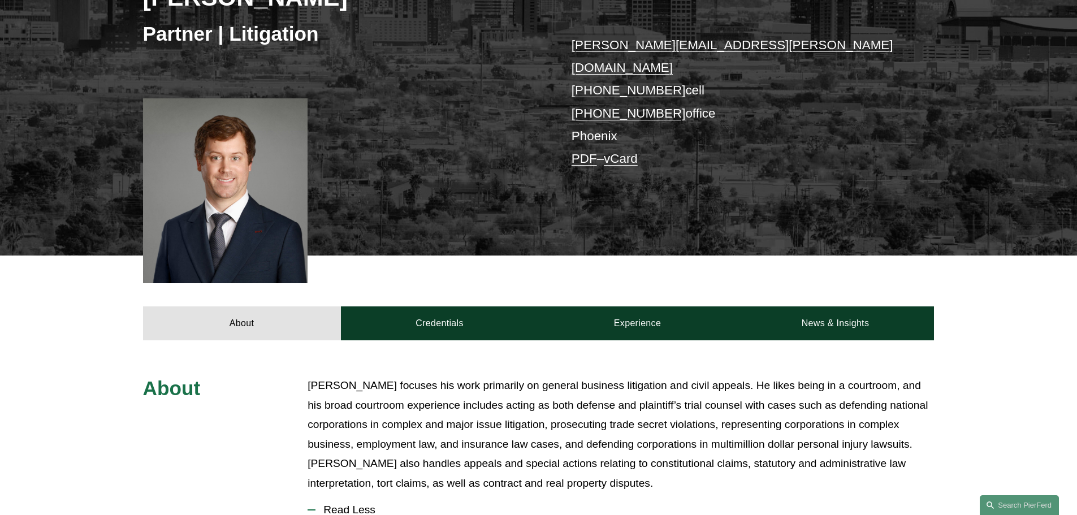
scroll to position [211, 0]
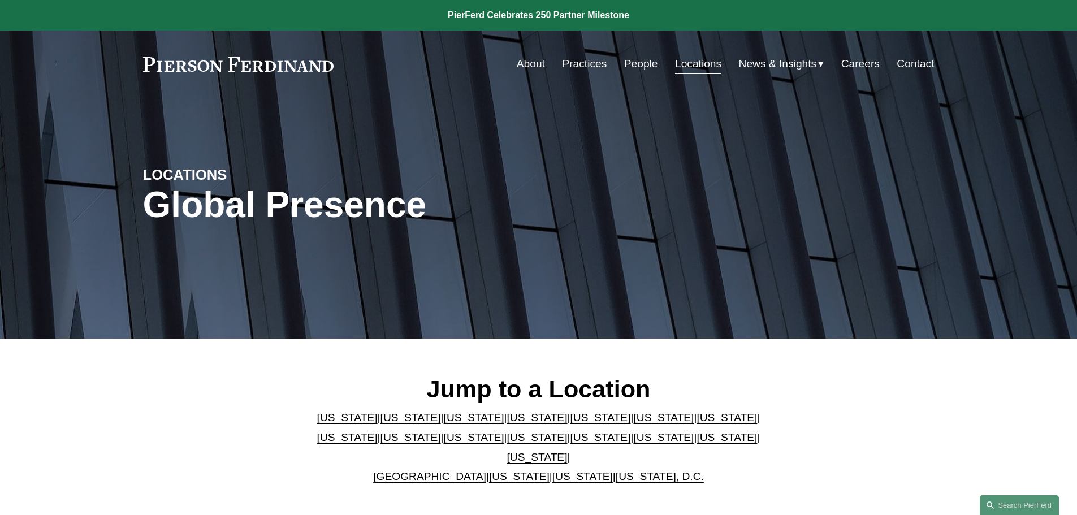
click at [568, 451] on link "[US_STATE]" at bounding box center [537, 457] width 61 height 12
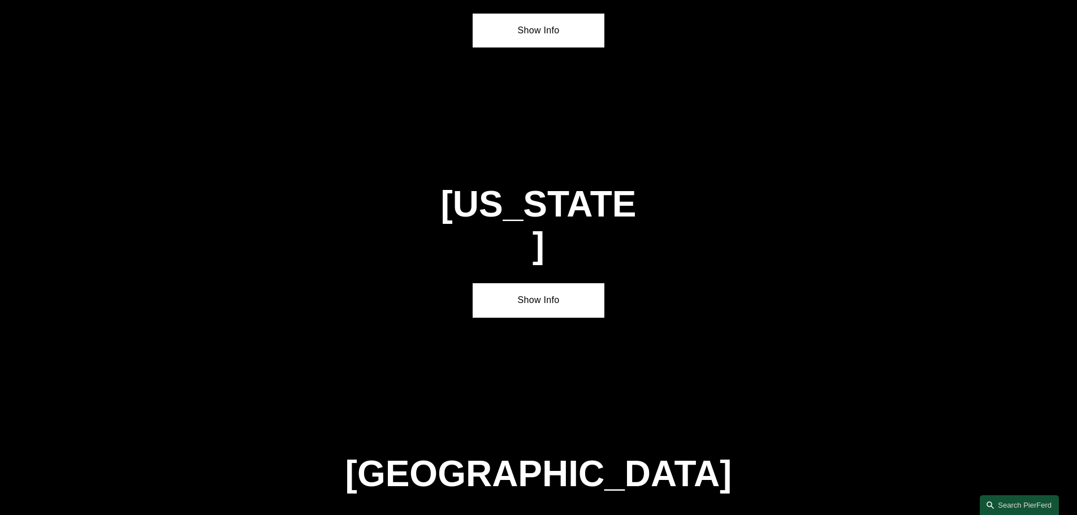
scroll to position [3849, 0]
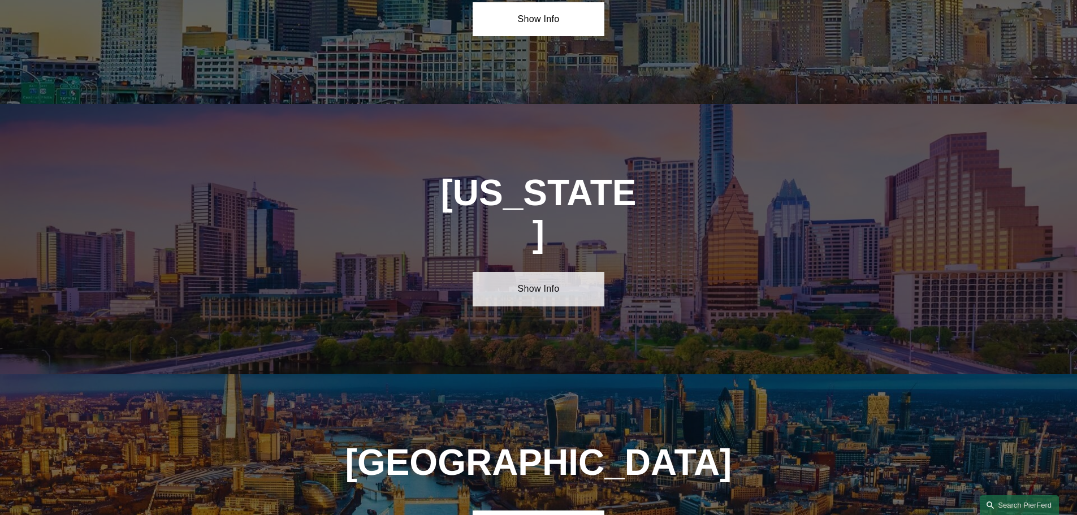
click at [575, 272] on link "Show Info" at bounding box center [539, 289] width 132 height 34
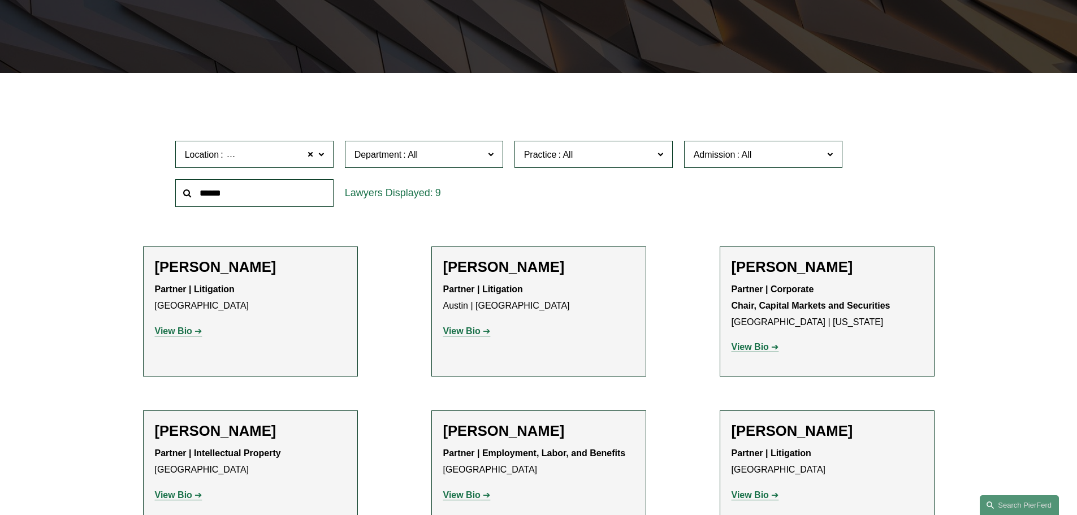
scroll to position [263, 0]
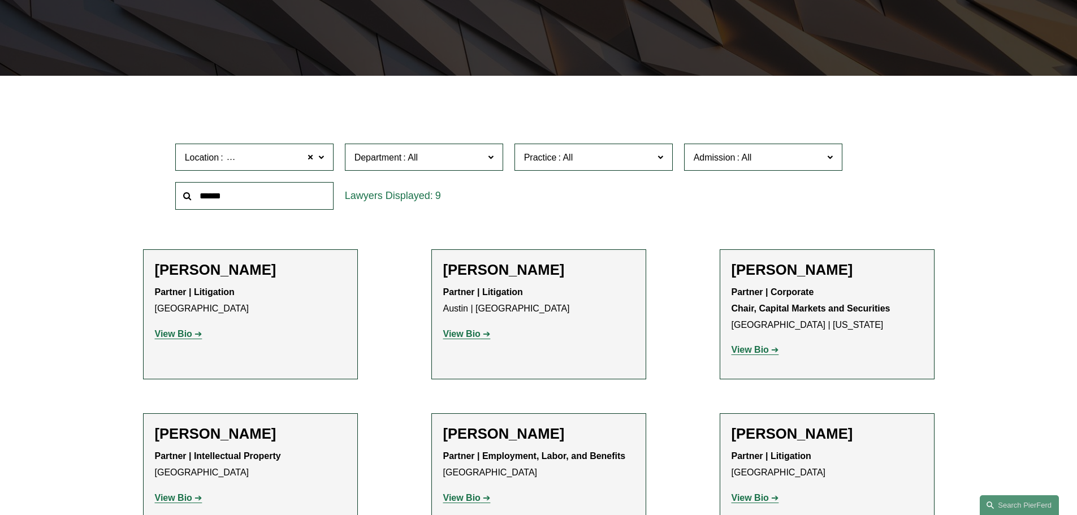
click at [188, 333] on strong "View Bio" at bounding box center [173, 334] width 37 height 10
click at [485, 336] on link "View Bio" at bounding box center [467, 334] width 48 height 10
click at [813, 344] on p "View Bio" at bounding box center [827, 350] width 191 height 16
click at [759, 352] on strong "View Bio" at bounding box center [750, 350] width 37 height 10
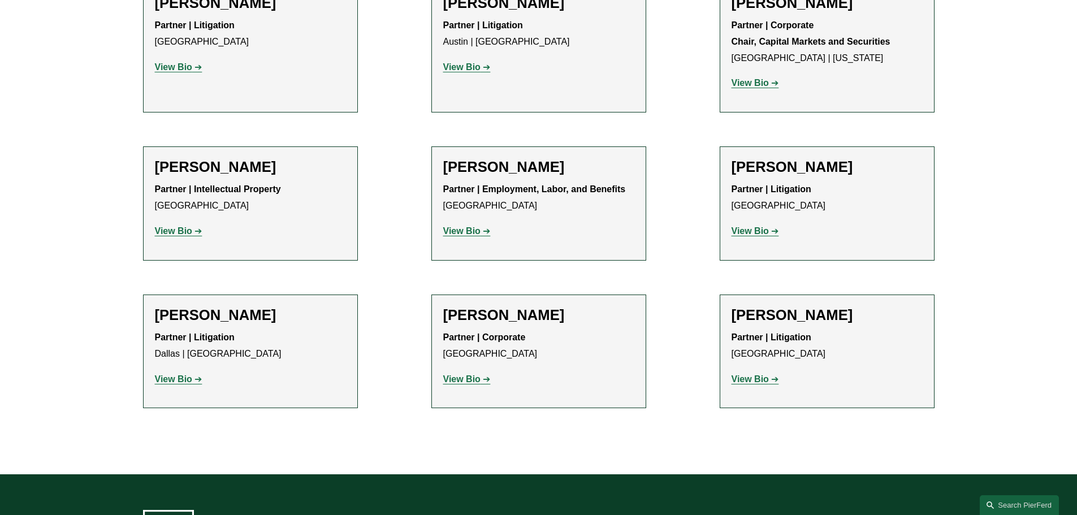
scroll to position [551, 0]
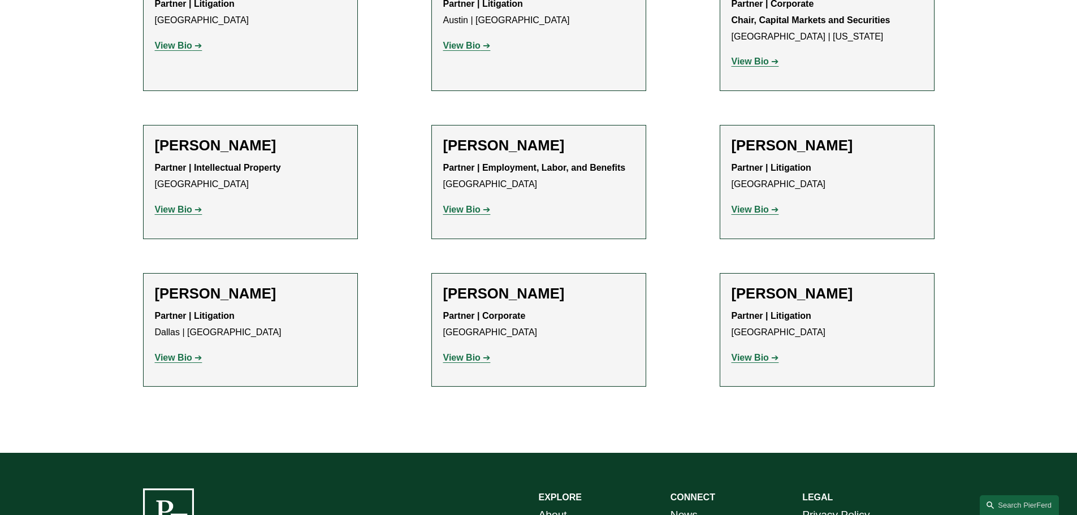
click at [772, 214] on link "View Bio" at bounding box center [756, 210] width 48 height 10
click at [185, 356] on strong "View Bio" at bounding box center [173, 358] width 37 height 10
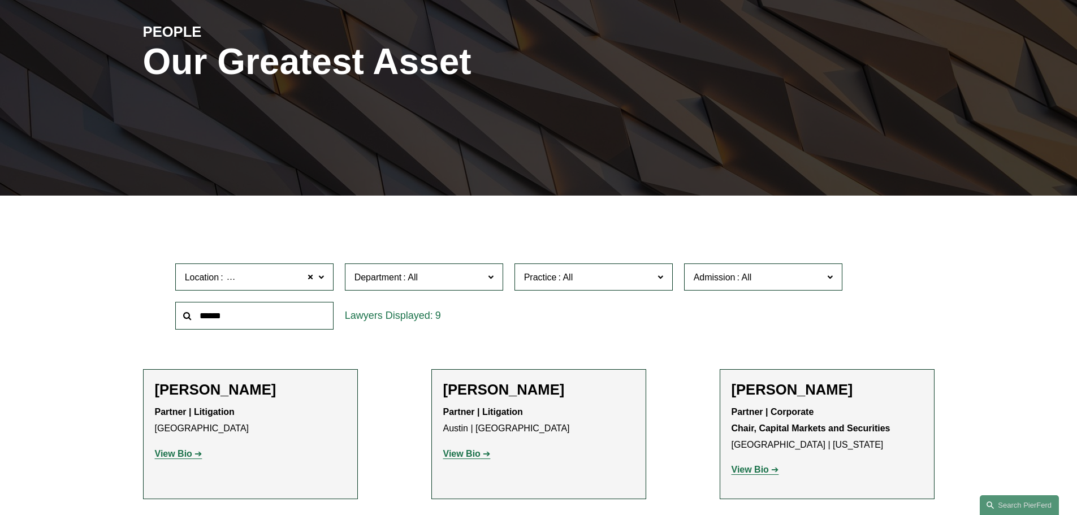
scroll to position [0, 0]
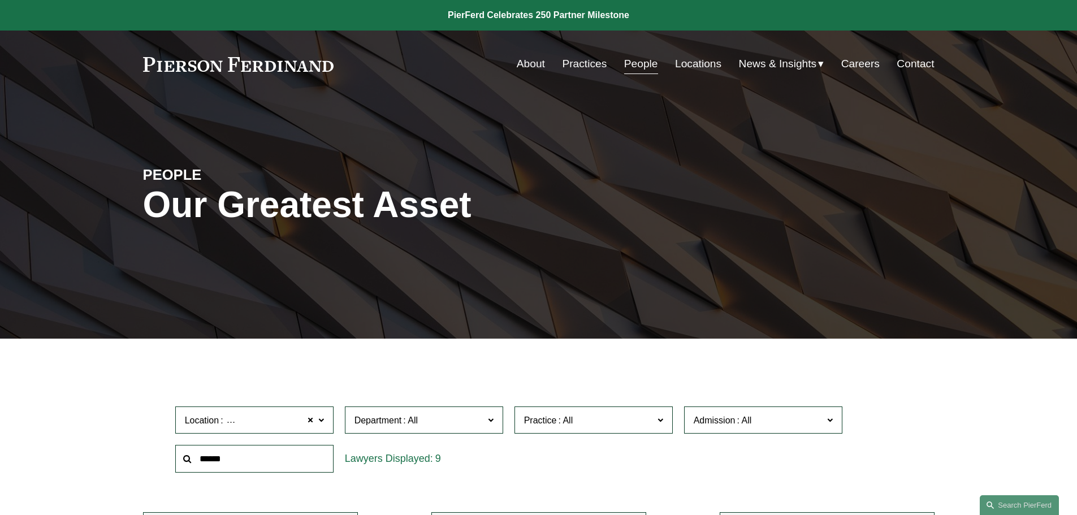
click at [636, 70] on link "People" at bounding box center [641, 63] width 34 height 21
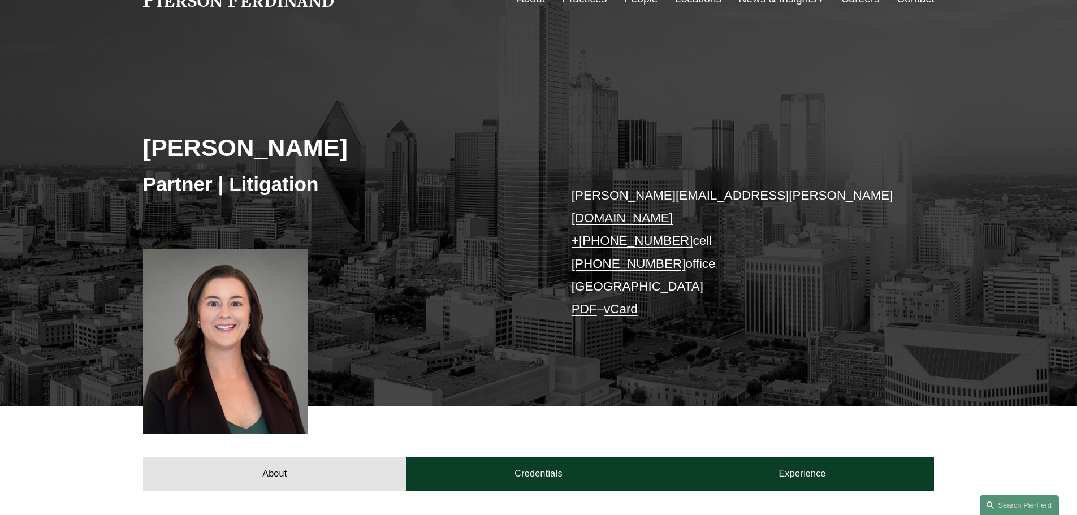
scroll to position [49, 0]
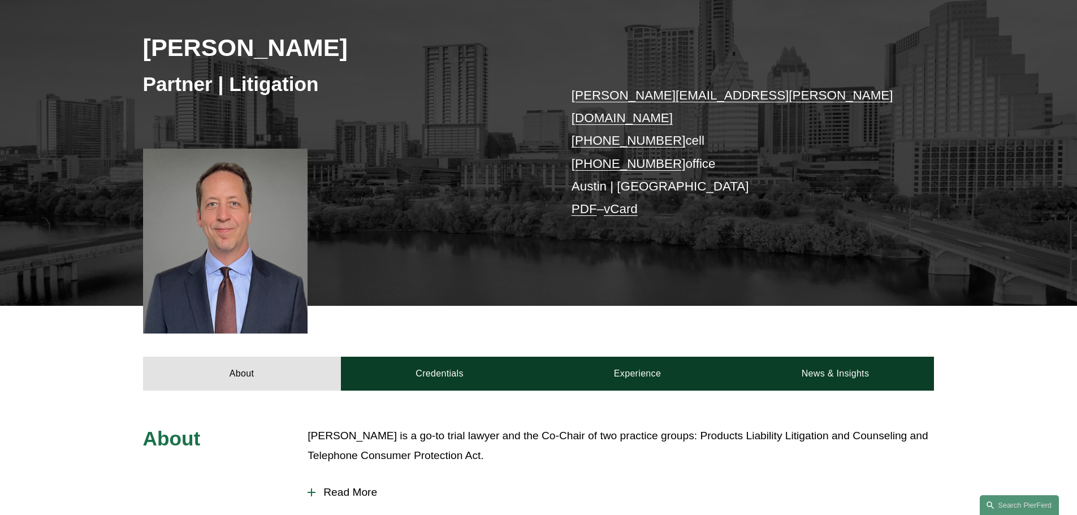
scroll to position [208, 0]
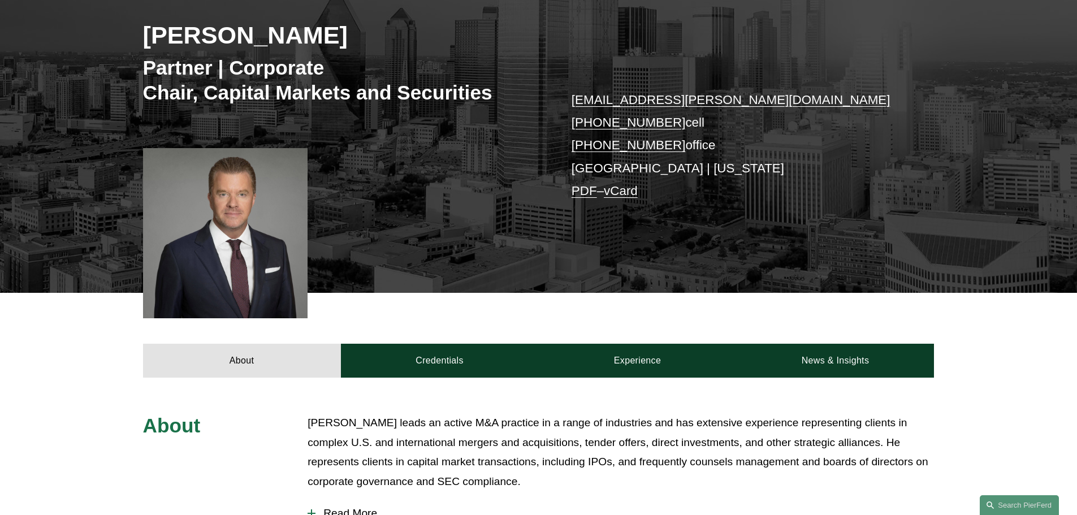
scroll to position [294, 0]
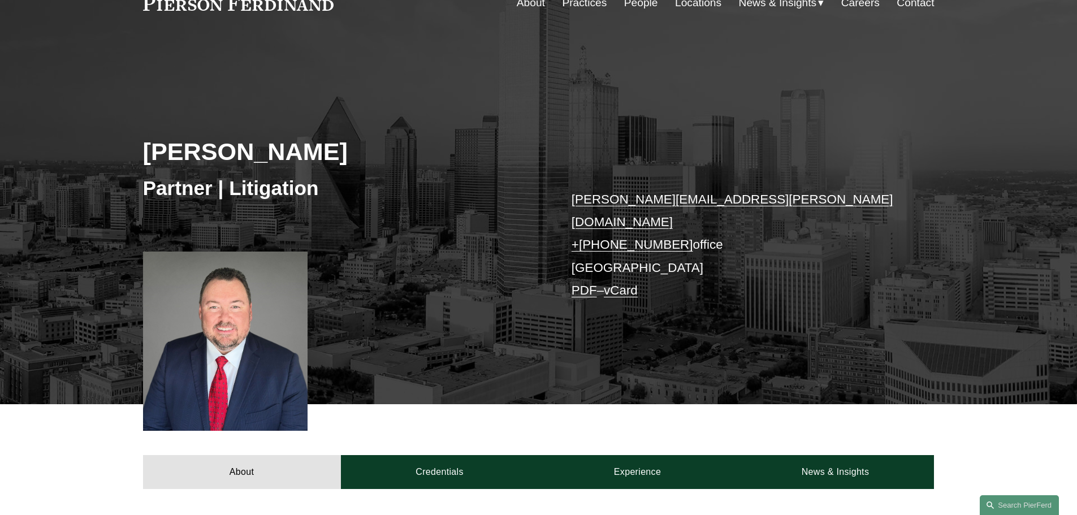
scroll to position [40, 0]
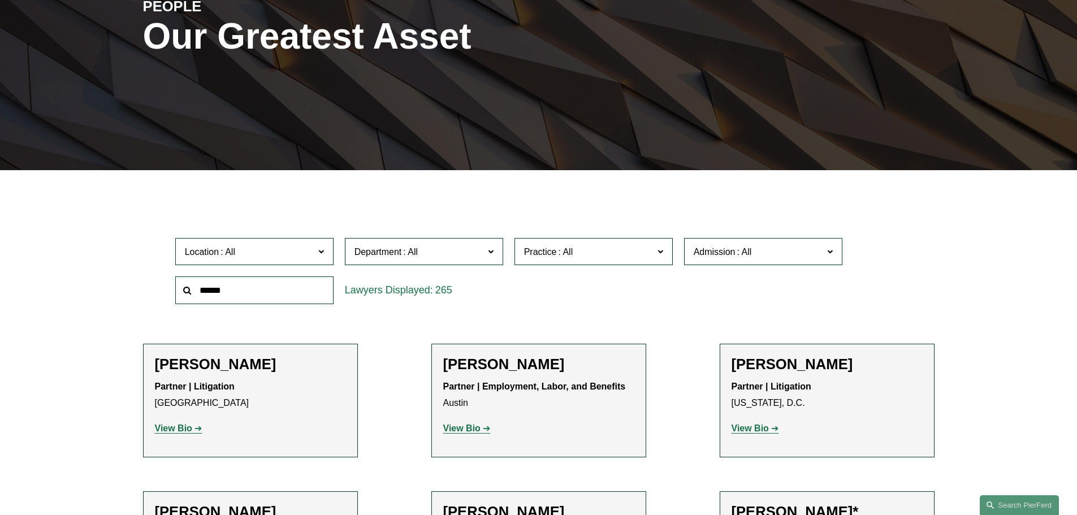
scroll to position [219, 0]
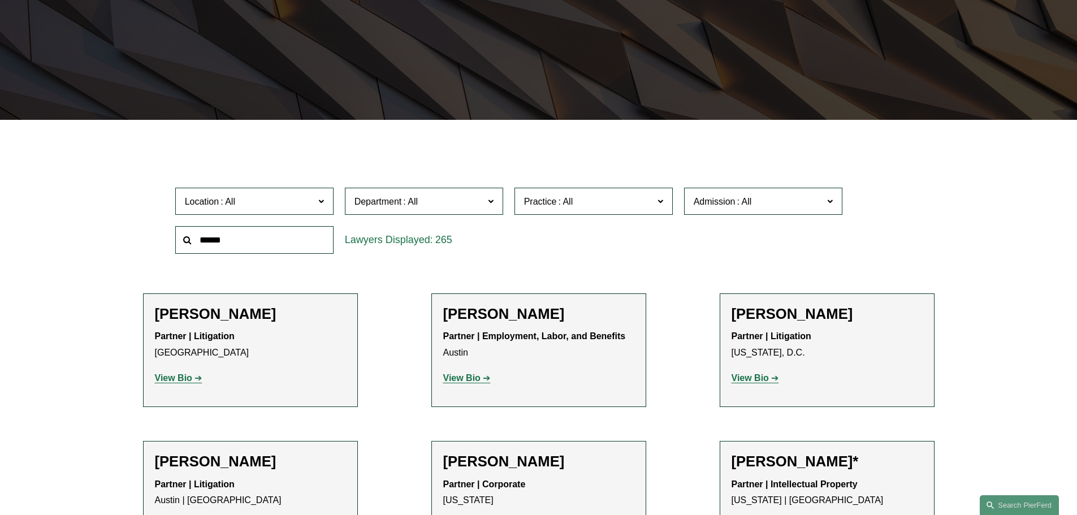
click at [284, 234] on input "text" at bounding box center [254, 240] width 158 height 28
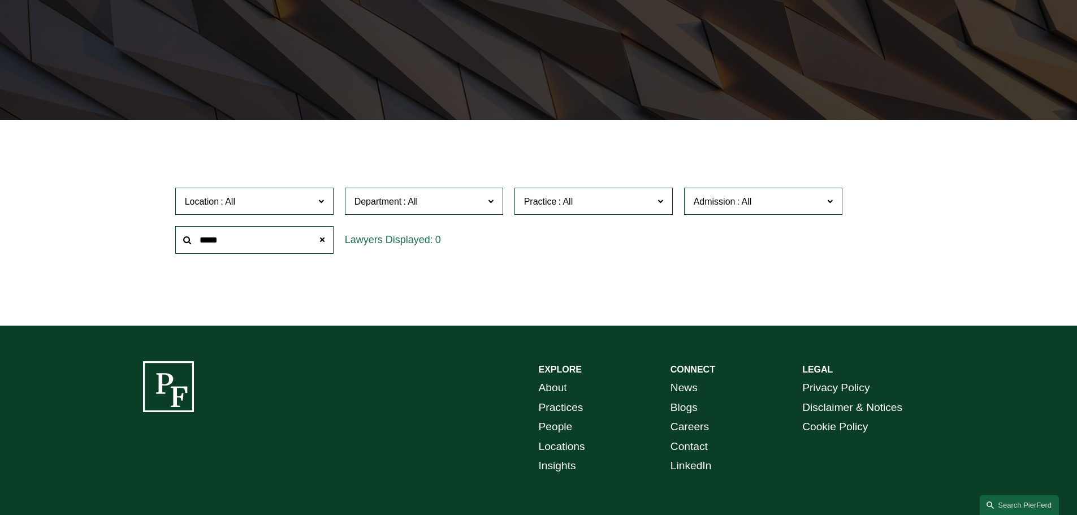
drag, startPoint x: 279, startPoint y: 241, endPoint x: 215, endPoint y: 242, distance: 63.9
click at [215, 242] on input "****" at bounding box center [254, 240] width 158 height 28
type input "*"
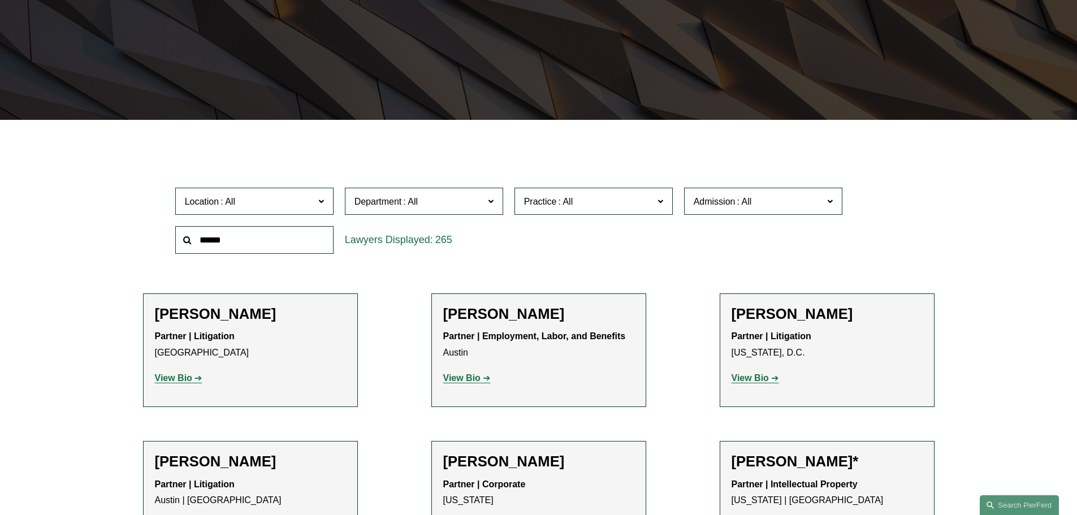
click at [564, 313] on h2 "Scott A. Agthe" at bounding box center [538, 314] width 191 height 18
drag, startPoint x: 269, startPoint y: 246, endPoint x: 150, endPoint y: 248, distance: 119.3
click at [150, 248] on div "Location All Atlanta Austin Bellevue Boston Charlotte Chicago Cincinnati Clevel…" at bounding box center [539, 220] width 792 height 77
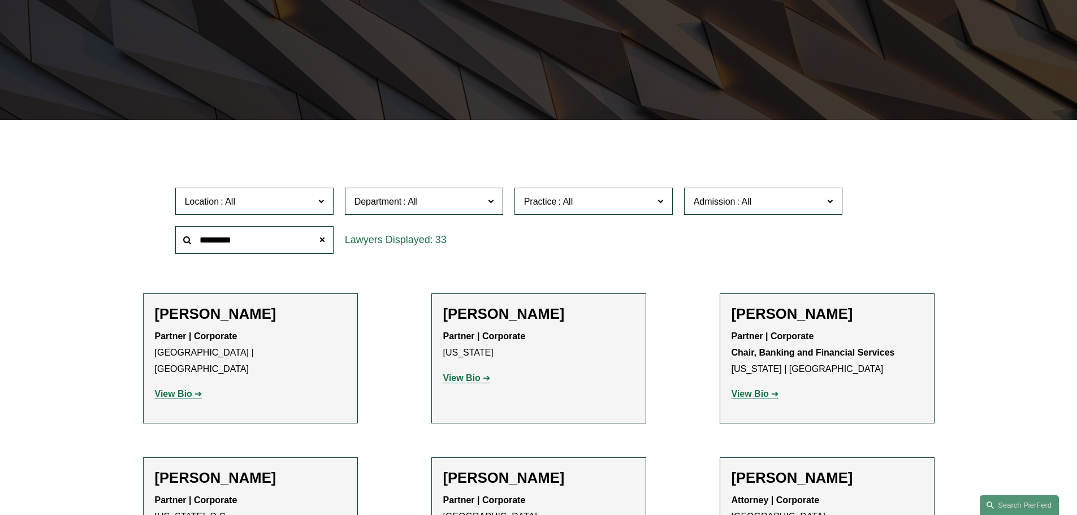
type input "*********"
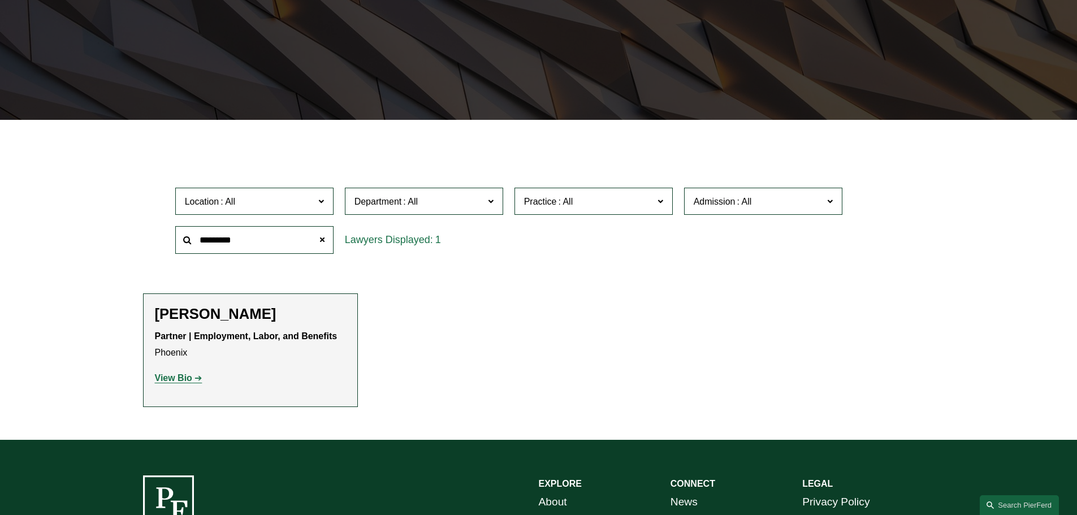
click at [183, 382] on strong "View Bio" at bounding box center [173, 378] width 37 height 10
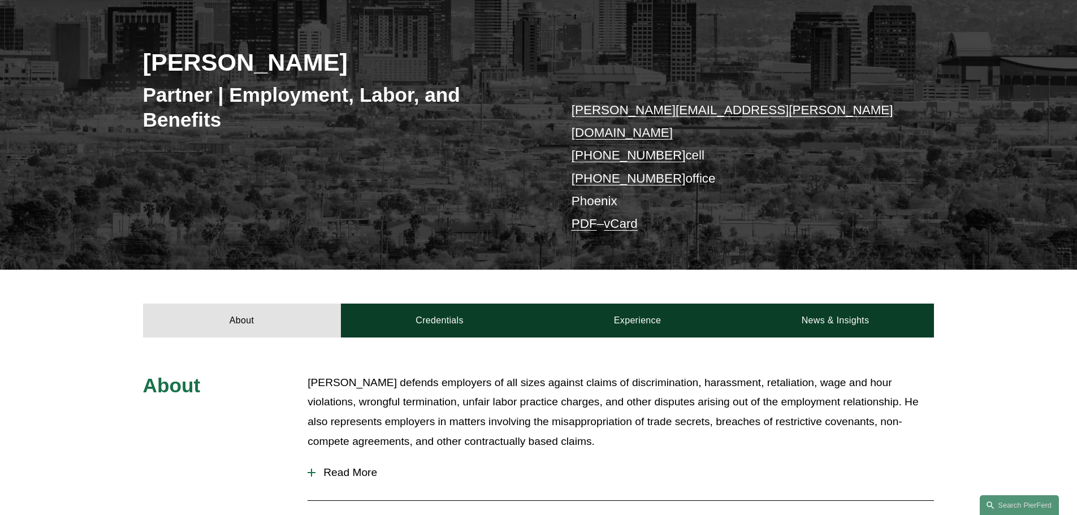
scroll to position [188, 0]
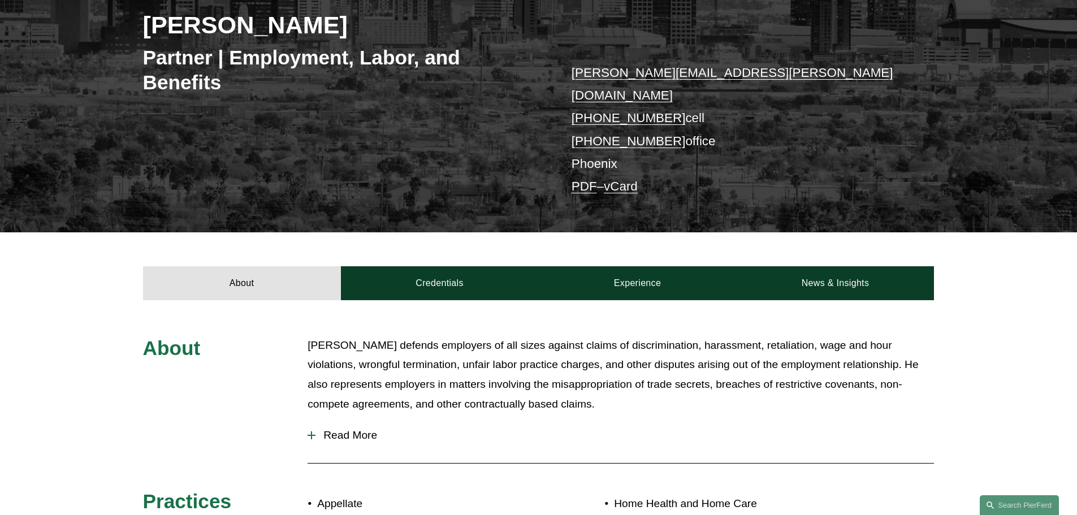
drag, startPoint x: 721, startPoint y: 115, endPoint x: 514, endPoint y: 63, distance: 213.3
click at [514, 63] on div "[PERSON_NAME] Partner | Employment, Labor, and Benefits [PERSON_NAME][EMAIL_ADD…" at bounding box center [538, 87] width 1077 height 290
click at [530, 98] on div "[PERSON_NAME] Partner | Employment, Labor, and Benefits [PERSON_NAME][EMAIL_ADD…" at bounding box center [538, 87] width 1077 height 290
drag, startPoint x: 713, startPoint y: 115, endPoint x: 573, endPoint y: 71, distance: 145.9
click at [573, 71] on p "[PERSON_NAME][EMAIL_ADDRESS][PERSON_NAME][DOMAIN_NAME] [PHONE_NUMBER] cell [PHO…" at bounding box center [737, 130] width 330 height 137
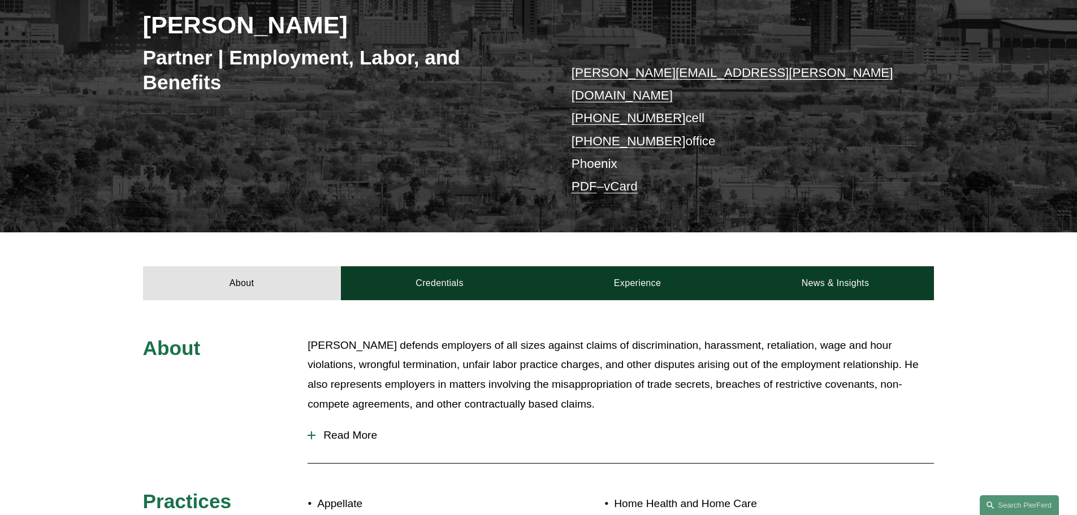
copy p "[PERSON_NAME][EMAIL_ADDRESS][PERSON_NAME][DOMAIN_NAME] [PHONE_NUMBER] cell [PHO…"
click at [1023, 300] on div "About [PERSON_NAME] defends employers of all sizes against claims of discrimina…" at bounding box center [538, 523] width 1077 height 446
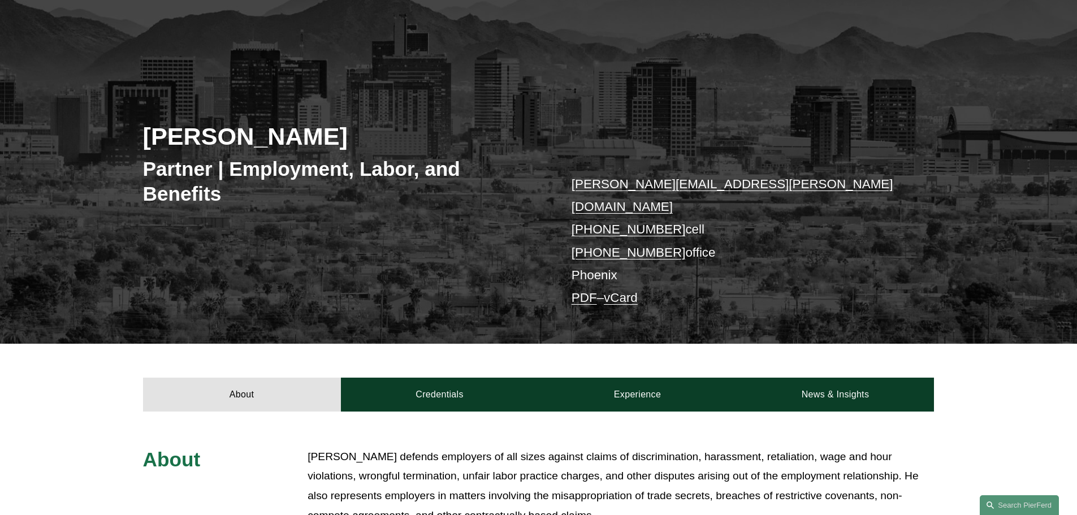
scroll to position [75, 0]
